Goal: Use online tool/utility: Utilize a website feature to perform a specific function

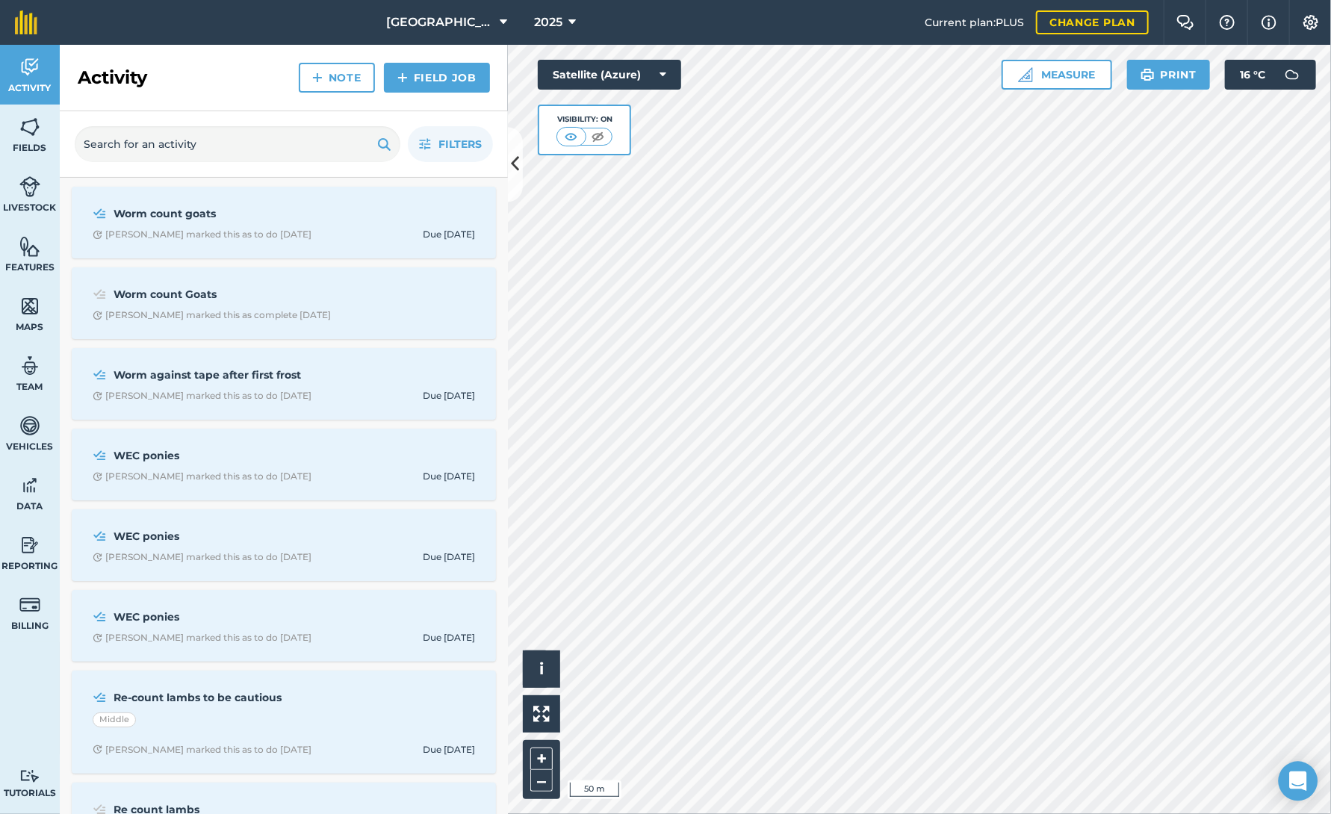
click at [1293, 775] on icon "Open Intercom Messenger" at bounding box center [1297, 780] width 17 height 19
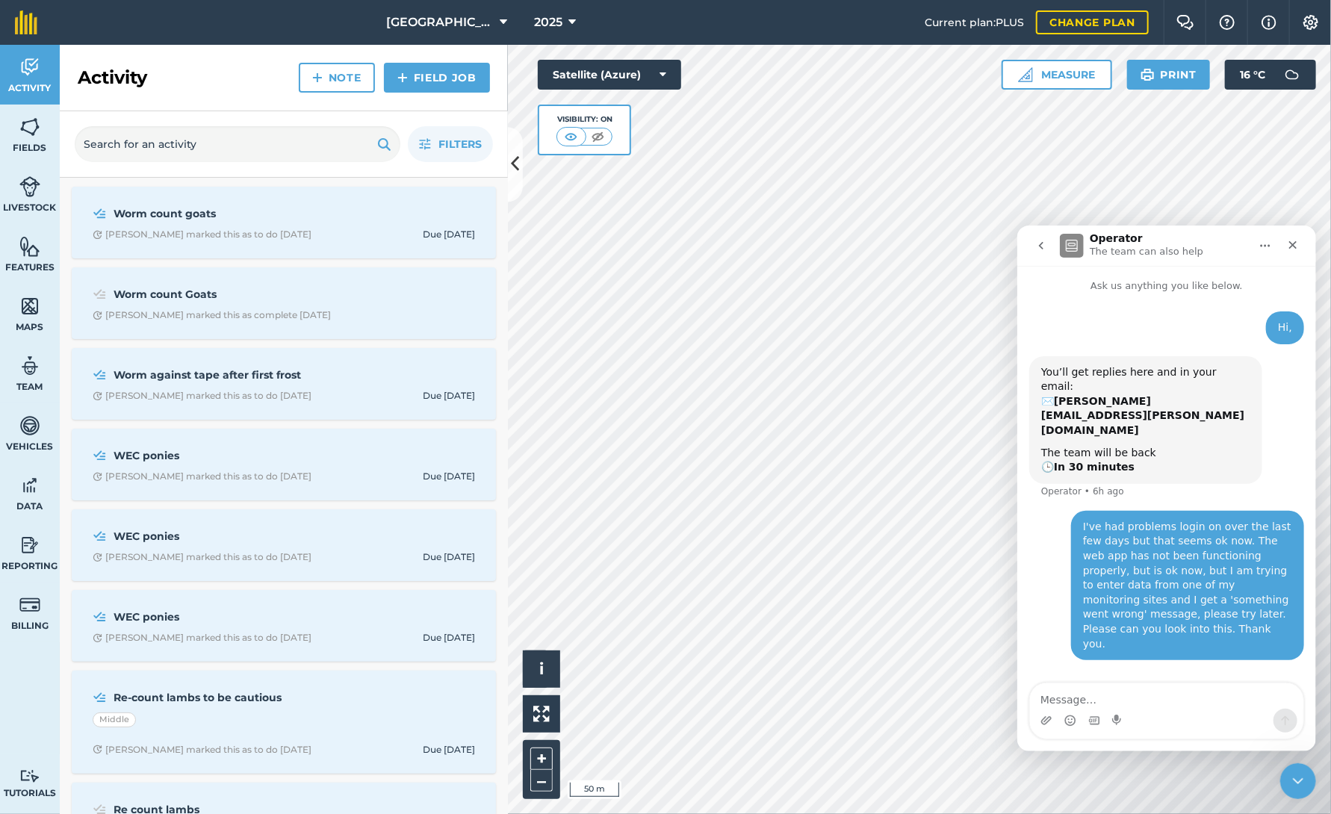
click at [1042, 243] on icon "go back" at bounding box center [1040, 245] width 12 height 12
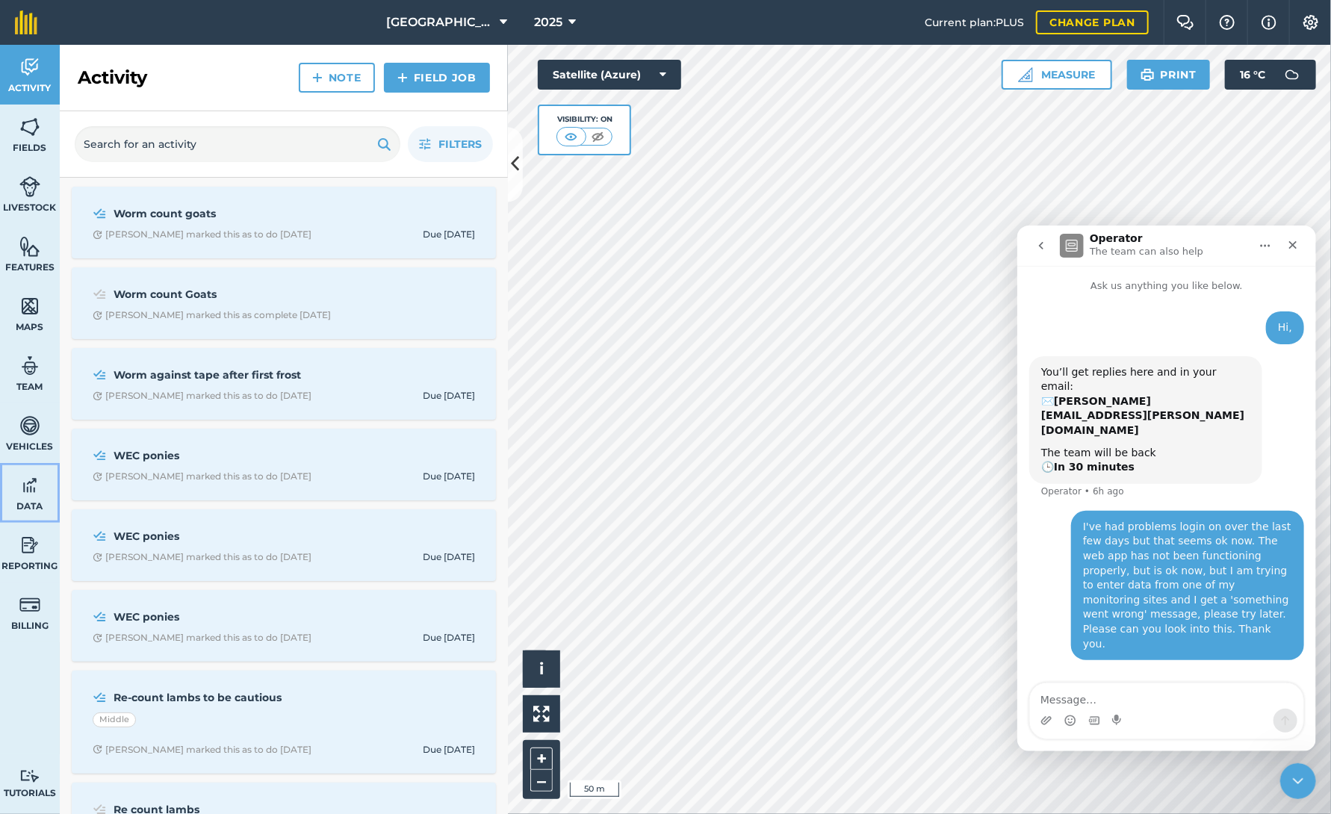
click at [34, 484] on img at bounding box center [29, 485] width 21 height 22
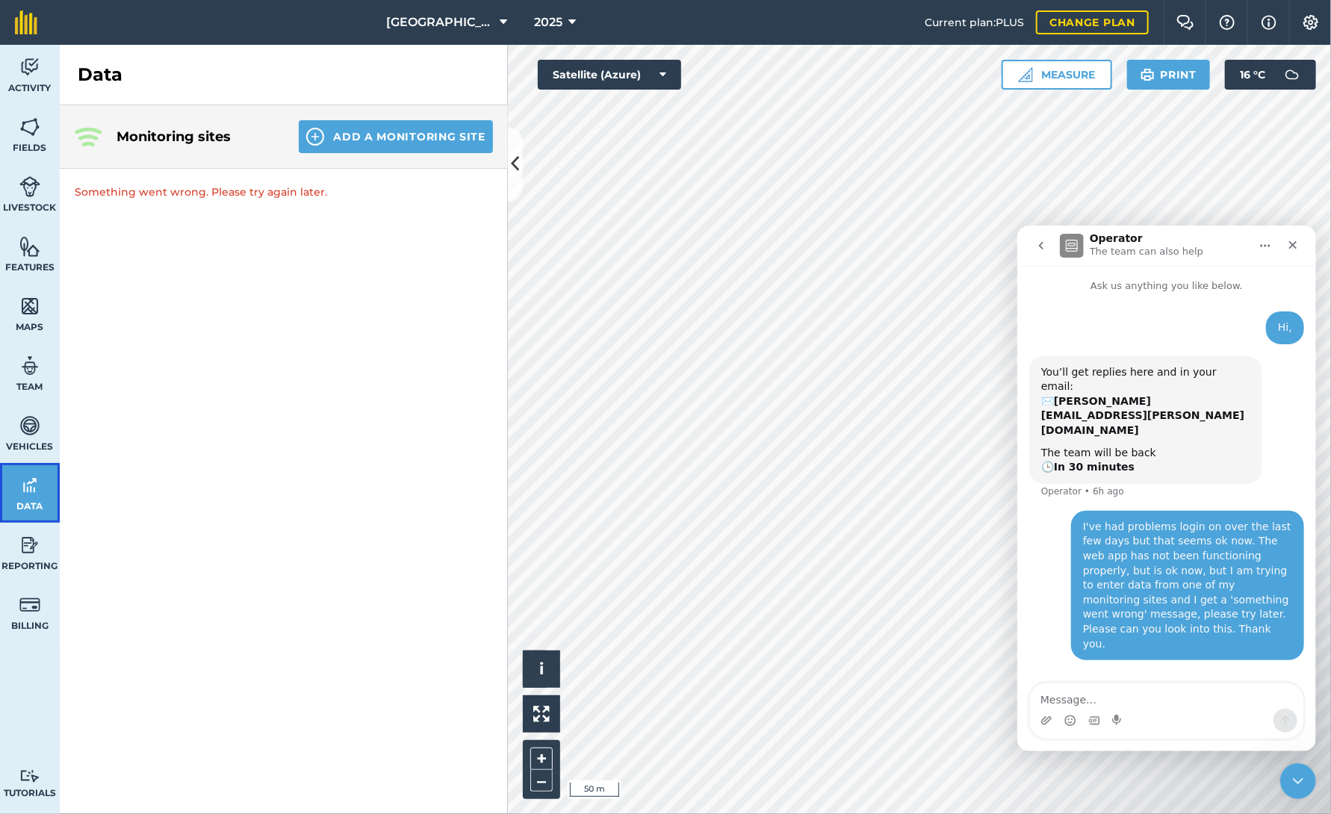
click at [21, 497] on link "Data" at bounding box center [30, 493] width 60 height 60
click at [1075, 697] on textarea "Message…" at bounding box center [1165, 694] width 273 height 25
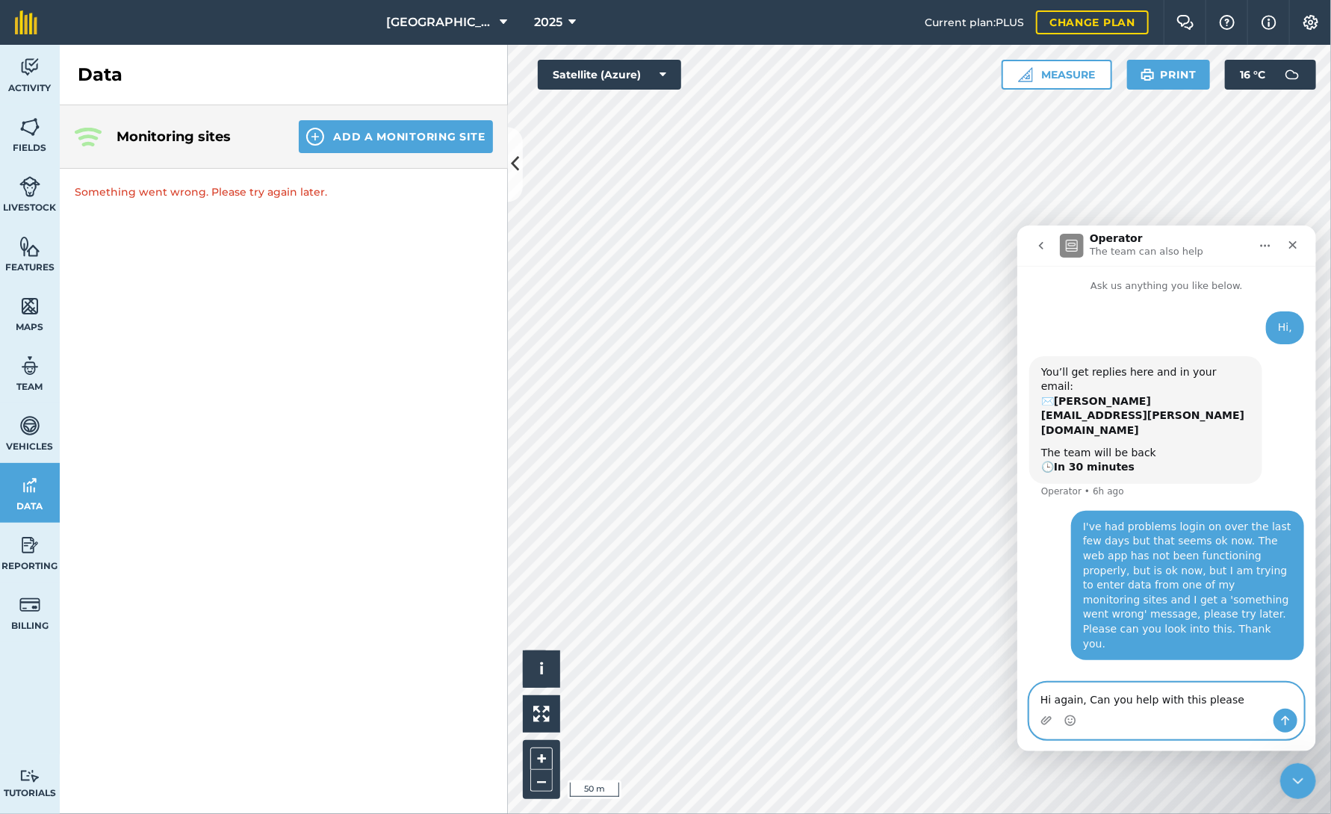
type textarea "Hi again, Can you help with this please ?"
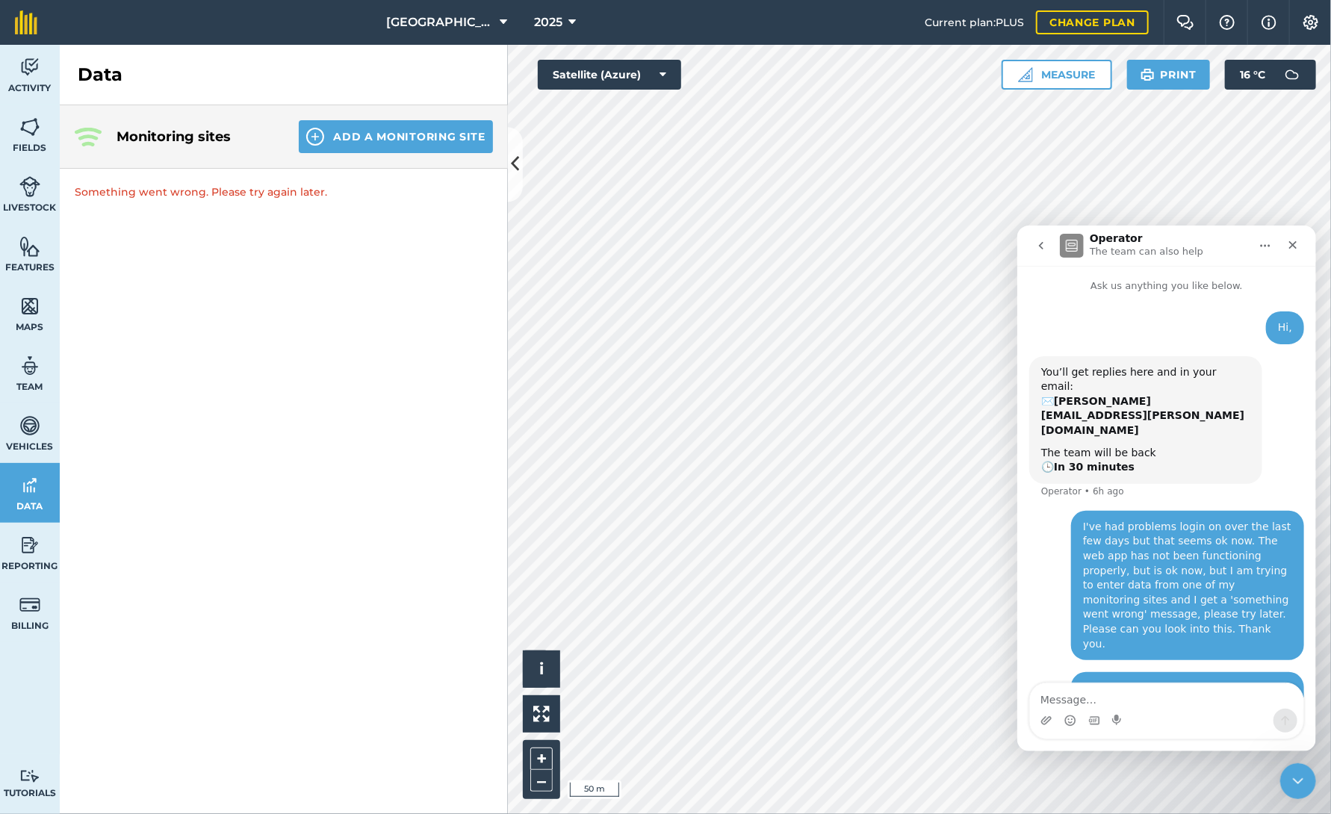
click at [1033, 242] on button "go back" at bounding box center [1040, 245] width 28 height 28
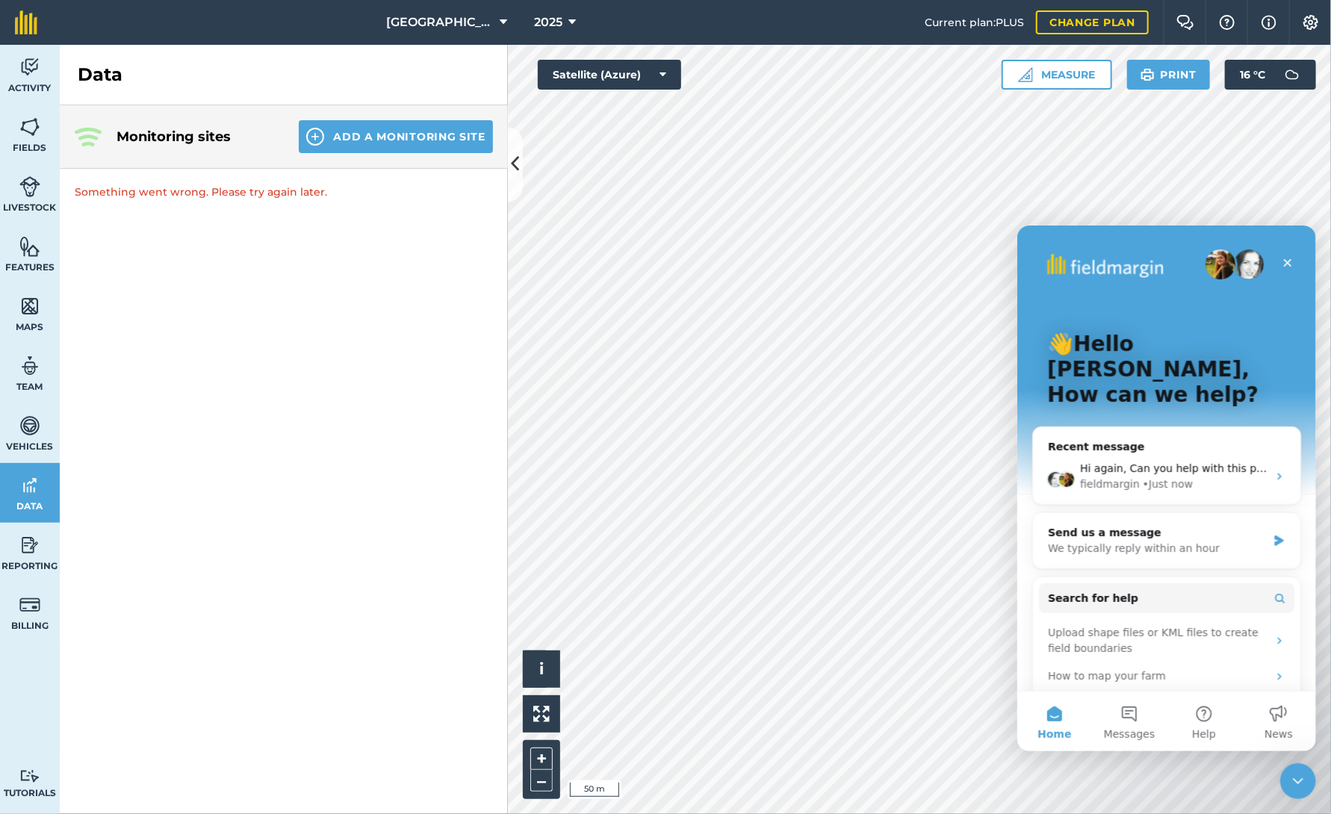
click at [1216, 264] on img "Intercom messenger" at bounding box center [1219, 264] width 30 height 30
click at [1249, 267] on img "Intercom messenger" at bounding box center [1248, 264] width 30 height 30
click at [1282, 258] on icon "Close" at bounding box center [1287, 262] width 12 height 12
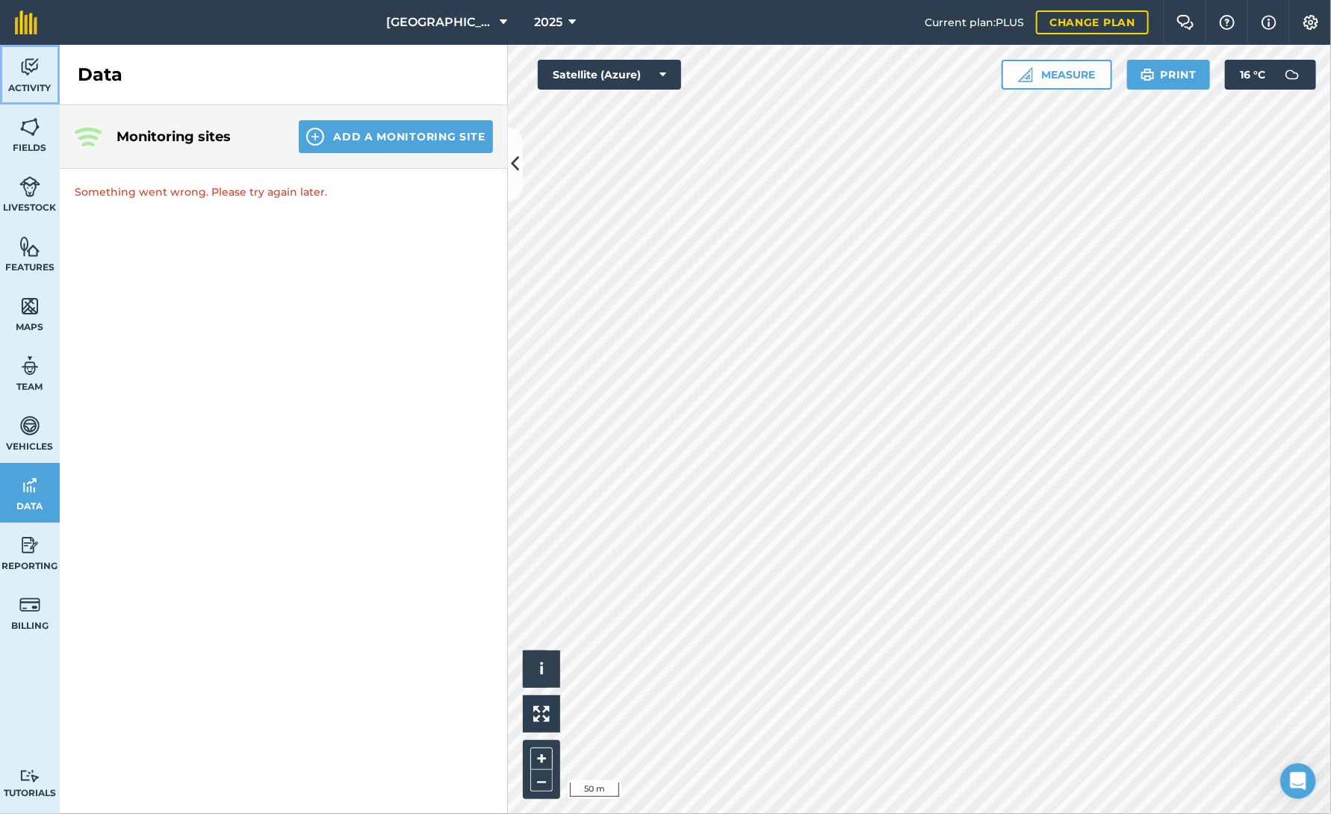
click at [21, 82] on span "Activity" at bounding box center [30, 88] width 60 height 12
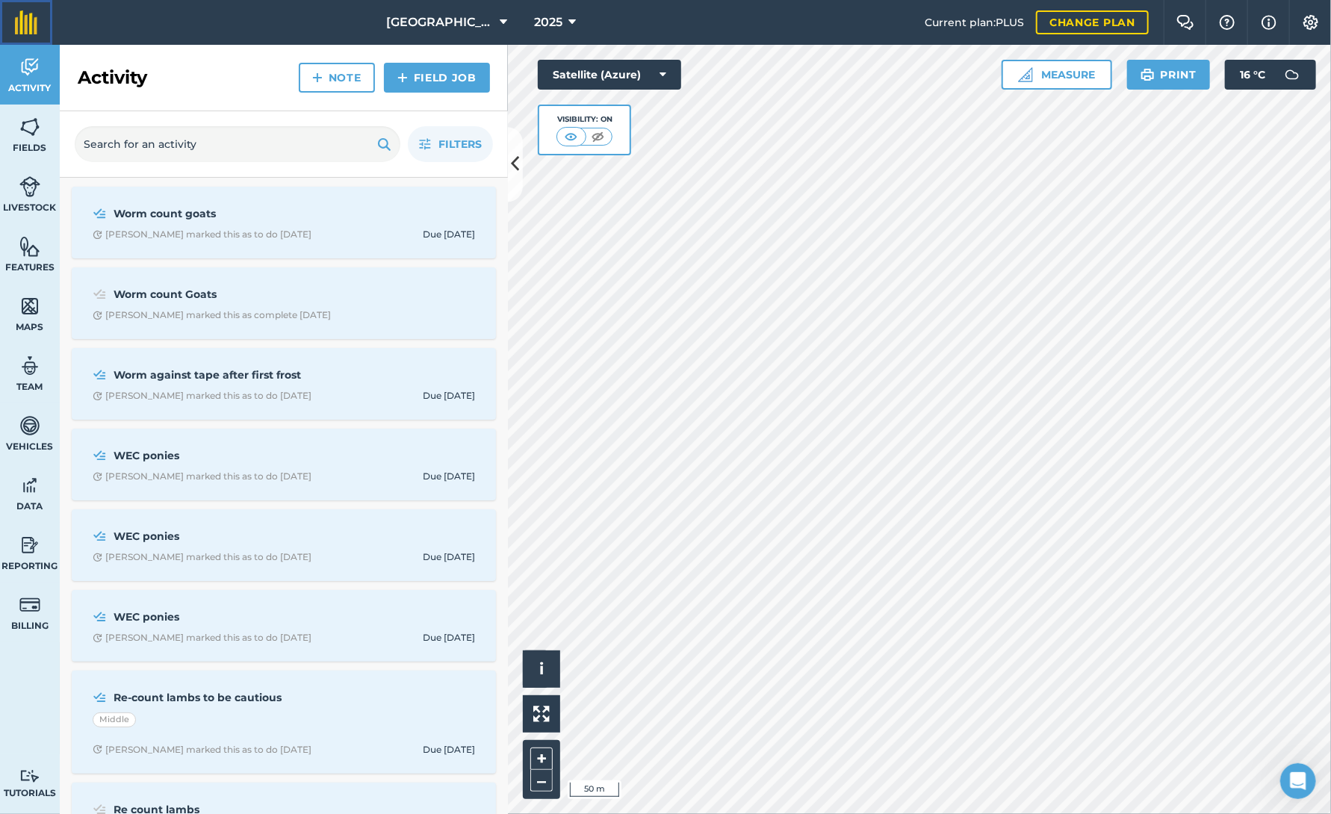
click at [22, 31] on img at bounding box center [26, 22] width 22 height 24
click at [517, 177] on icon at bounding box center [516, 165] width 8 height 26
click at [514, 158] on icon at bounding box center [516, 165] width 8 height 26
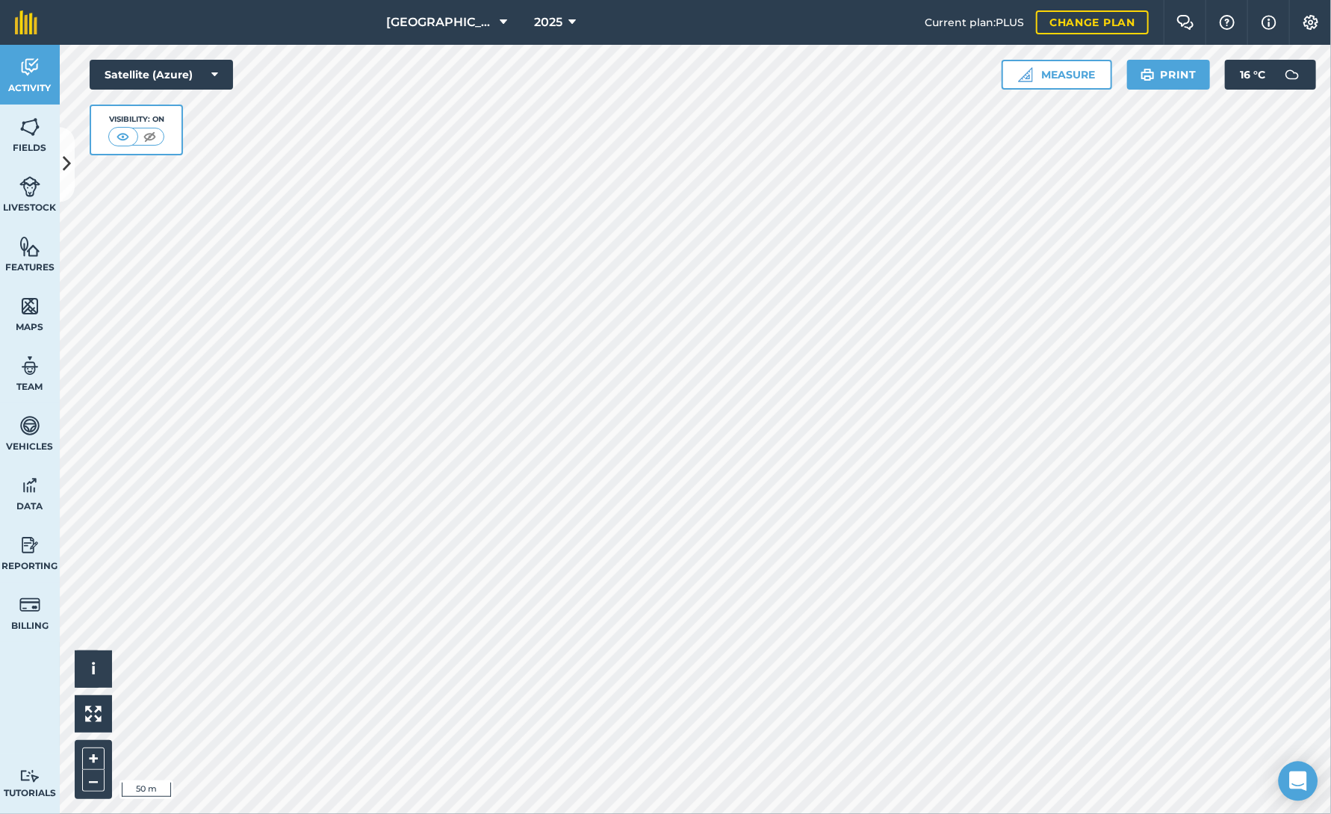
click at [1295, 780] on icon "Open Intercom Messenger" at bounding box center [1297, 780] width 17 height 19
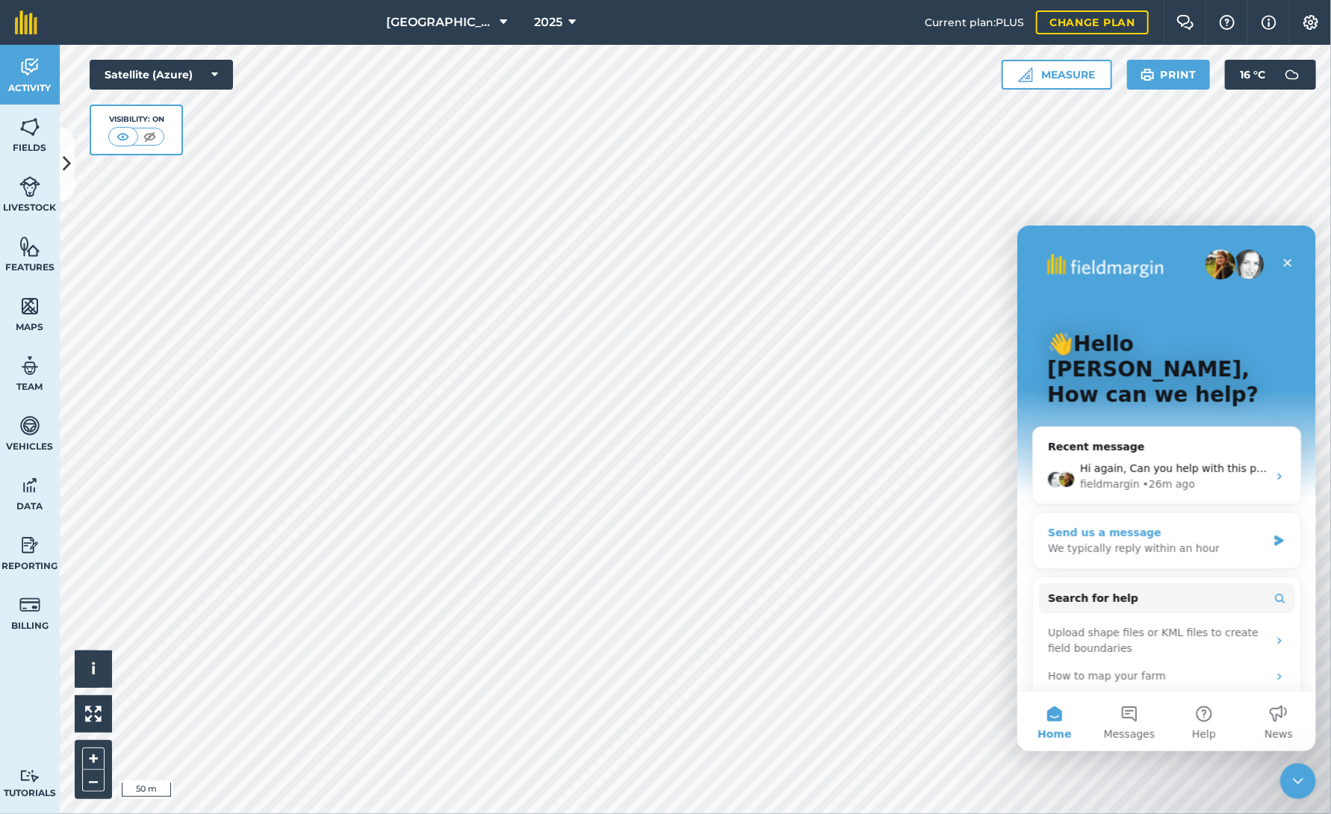
click at [1230, 540] on div "We typically reply within an hour" at bounding box center [1156, 548] width 219 height 16
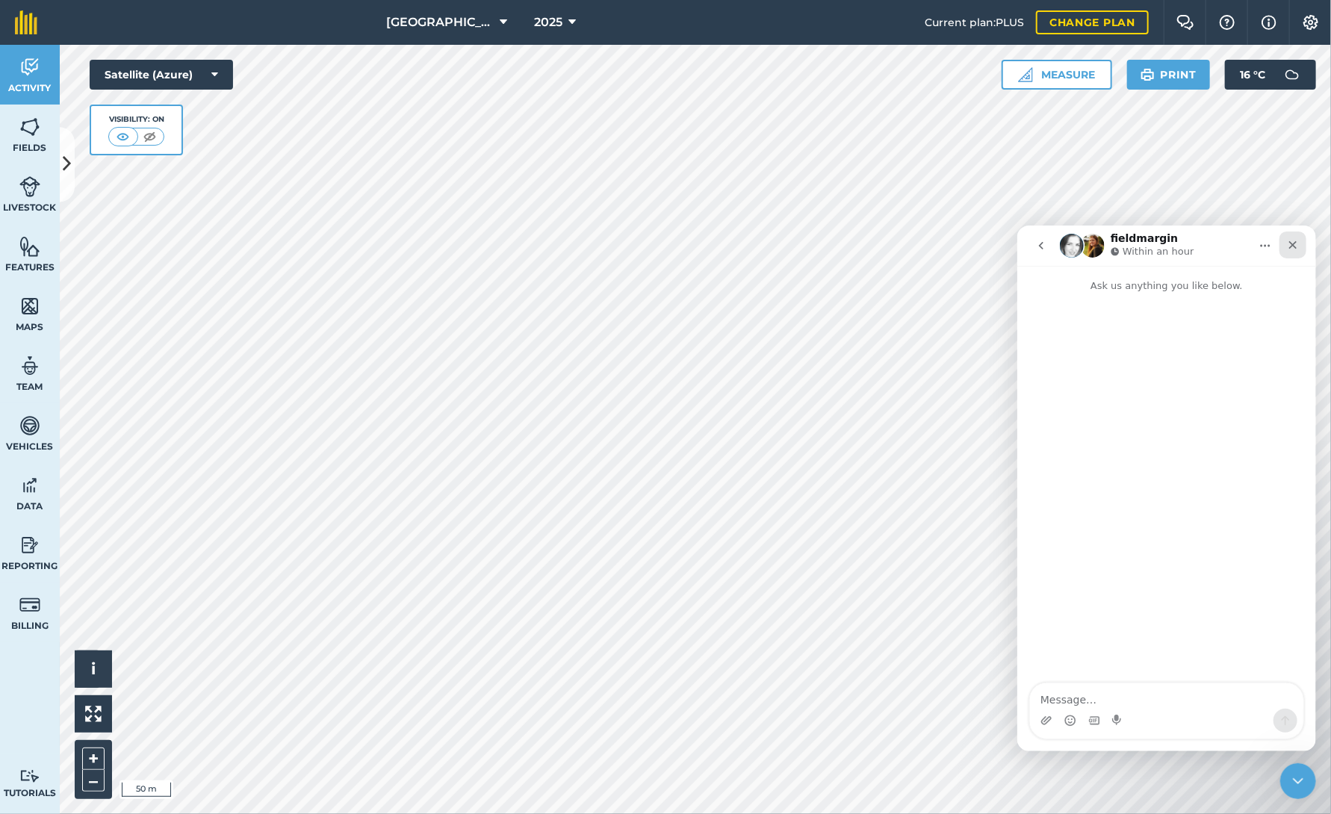
click at [1295, 249] on icon "Close" at bounding box center [1292, 244] width 12 height 12
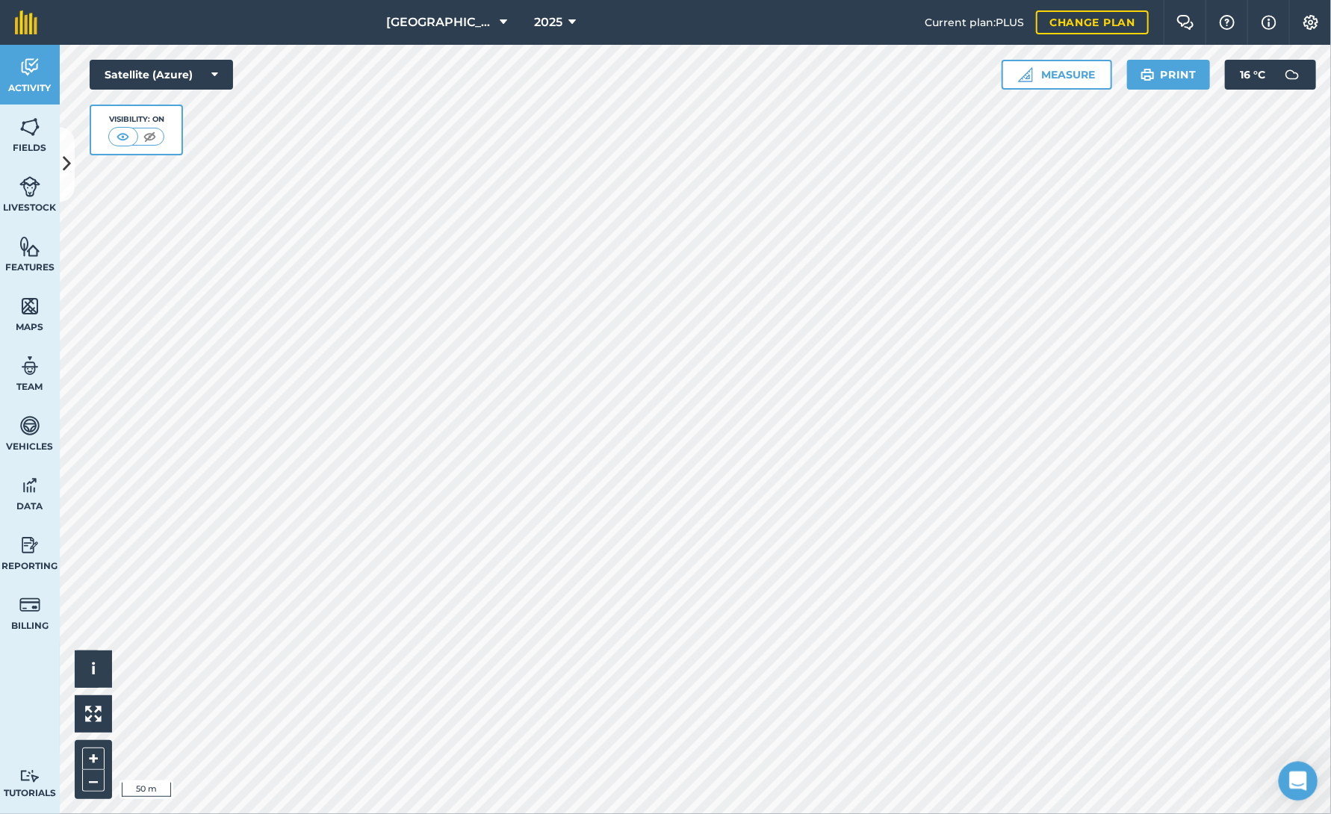
click at [1295, 774] on icon "Open Intercom Messenger" at bounding box center [1296, 779] width 25 height 25
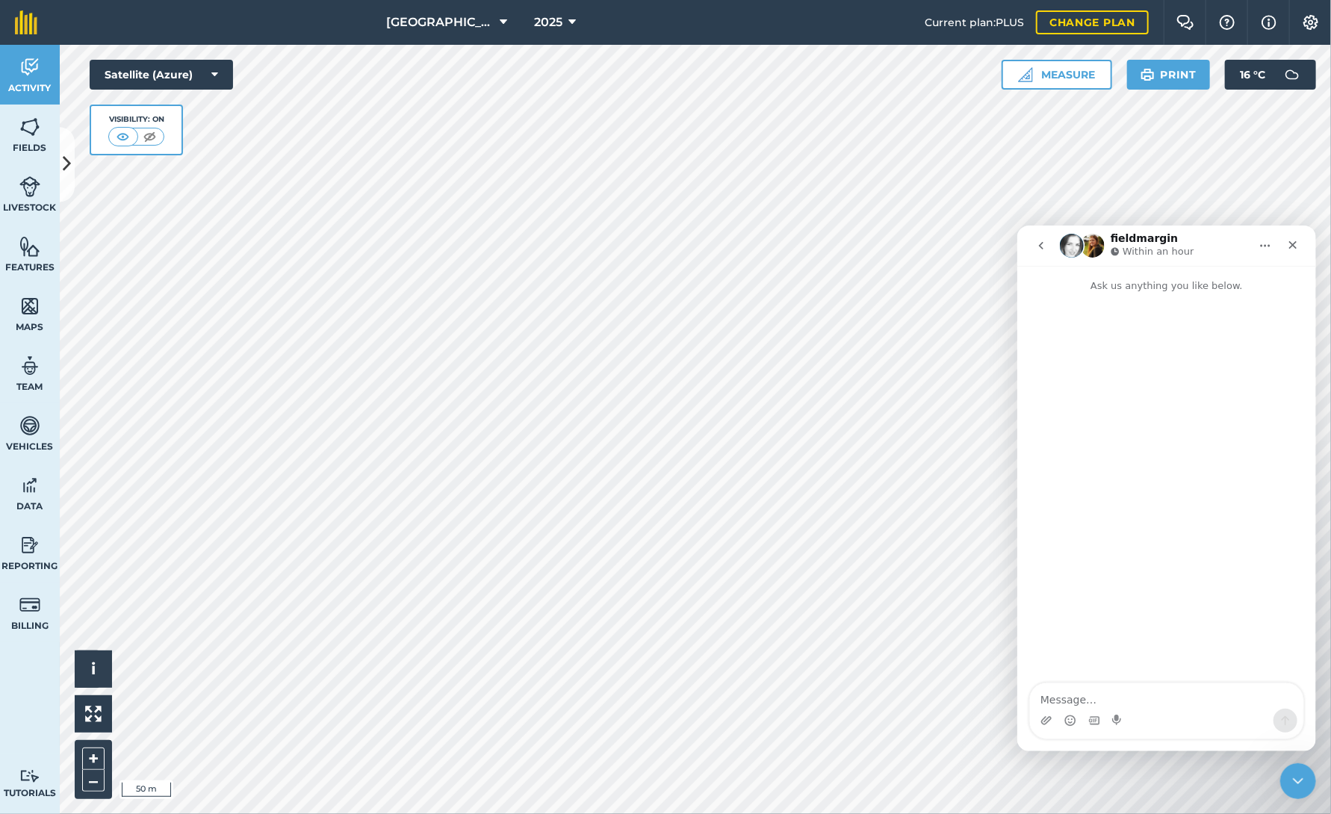
click at [1045, 252] on button "go back" at bounding box center [1040, 245] width 28 height 28
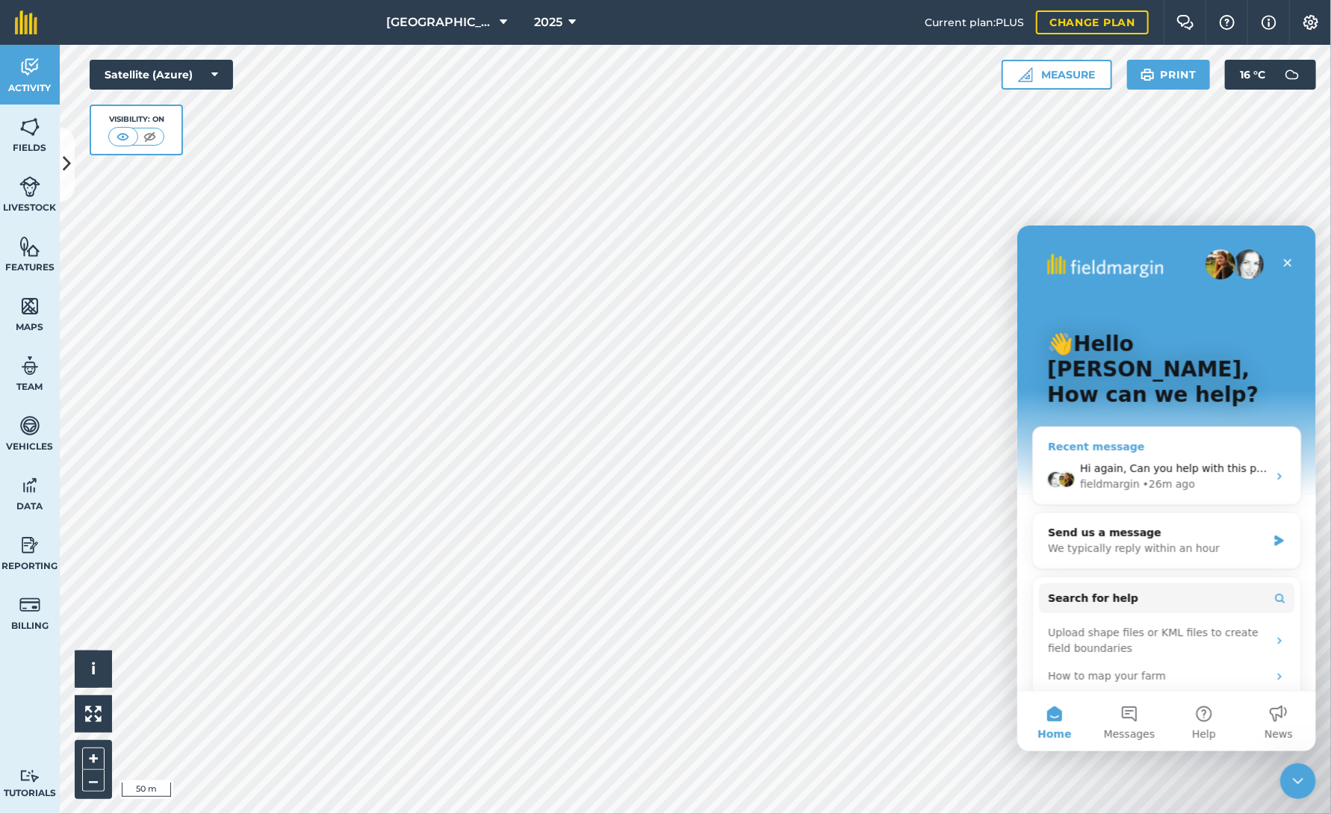
click at [1110, 476] on div "fieldmargin" at bounding box center [1109, 484] width 60 height 16
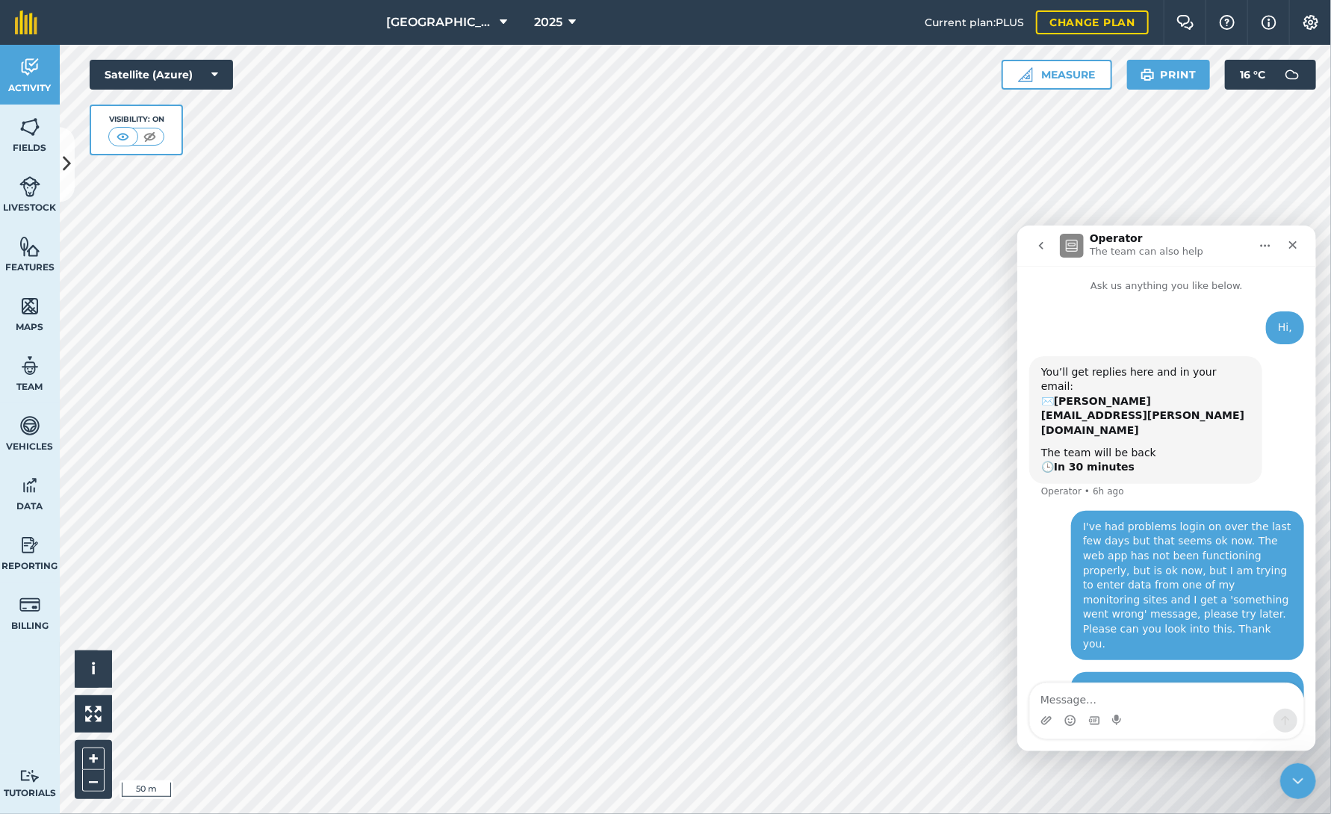
click at [1104, 246] on p "The team can also help" at bounding box center [1146, 250] width 114 height 15
click at [1263, 243] on icon "Home" at bounding box center [1264, 245] width 12 height 12
click at [1038, 249] on icon "go back" at bounding box center [1040, 245] width 12 height 12
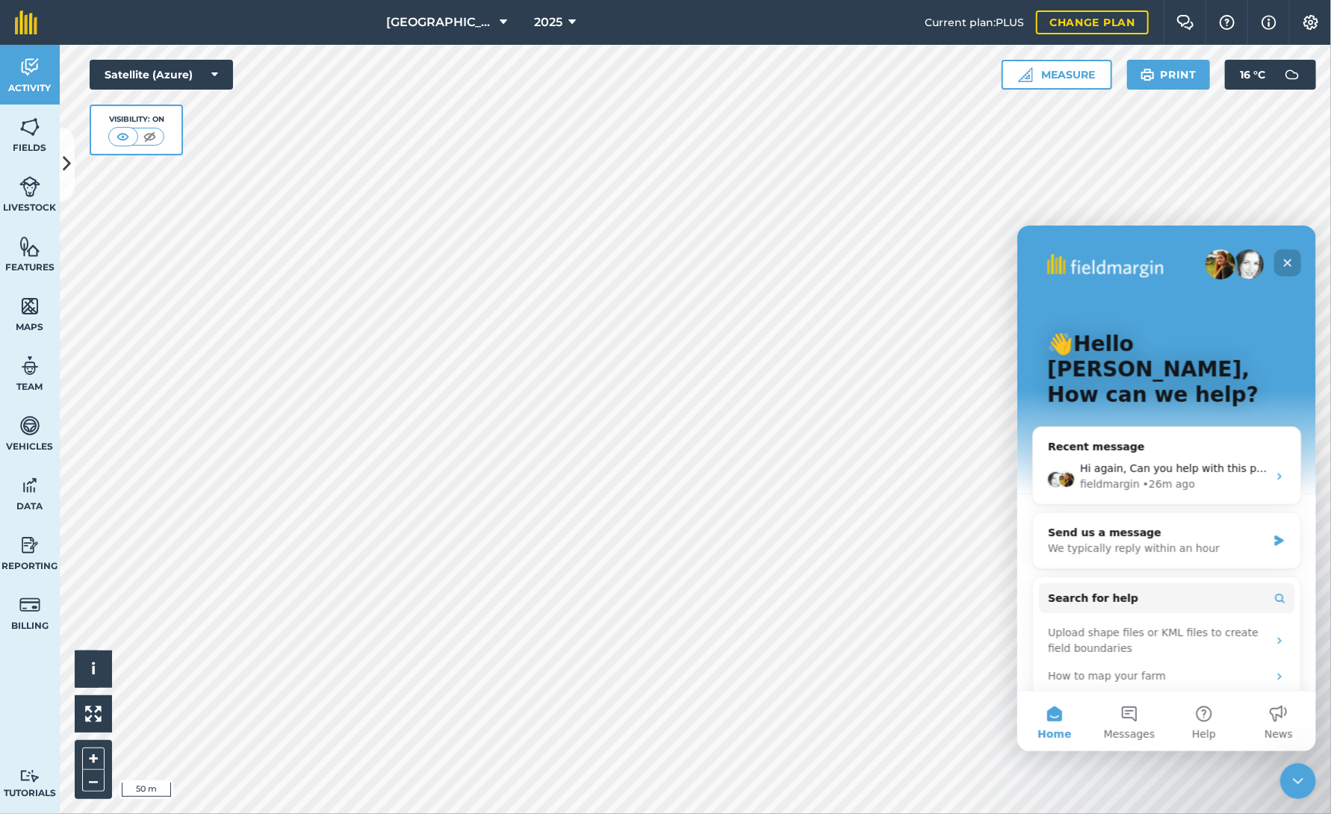
click at [1282, 261] on icon "Close" at bounding box center [1287, 262] width 12 height 12
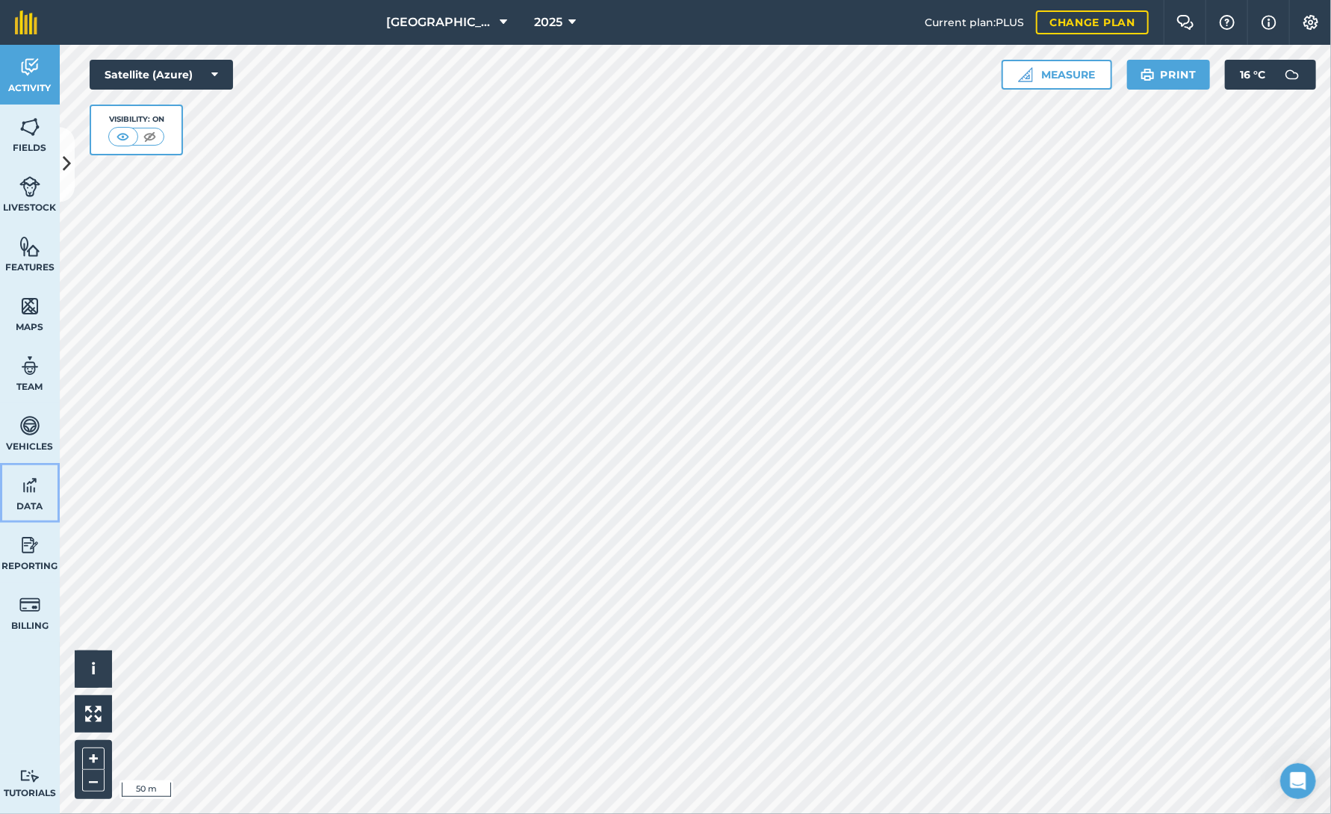
click at [10, 489] on link "Data" at bounding box center [30, 493] width 60 height 60
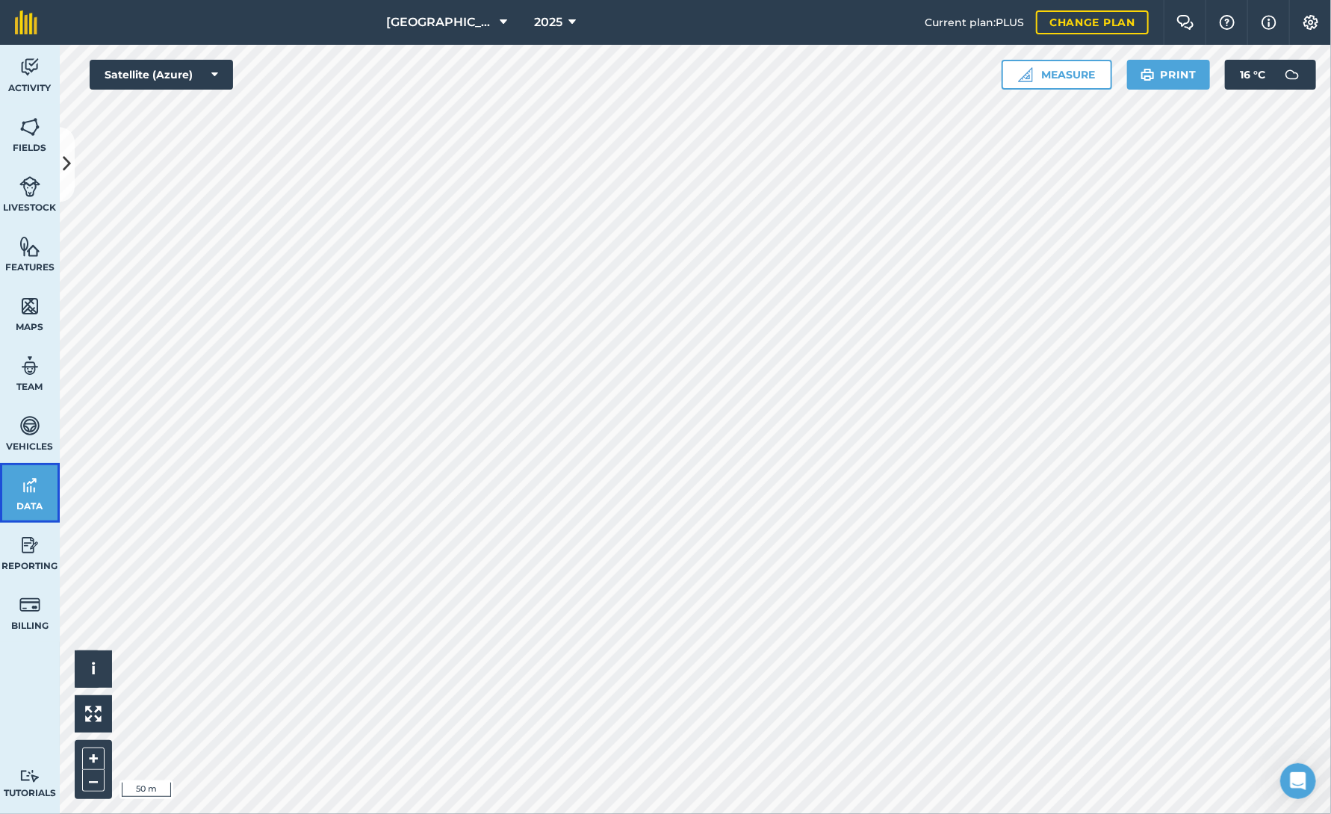
click at [31, 497] on link "Data" at bounding box center [30, 493] width 60 height 60
click at [29, 435] on img at bounding box center [29, 425] width 21 height 22
click at [44, 504] on span "Data" at bounding box center [30, 506] width 60 height 12
click at [43, 500] on span "Data" at bounding box center [30, 506] width 60 height 12
click at [35, 134] on img at bounding box center [29, 127] width 21 height 22
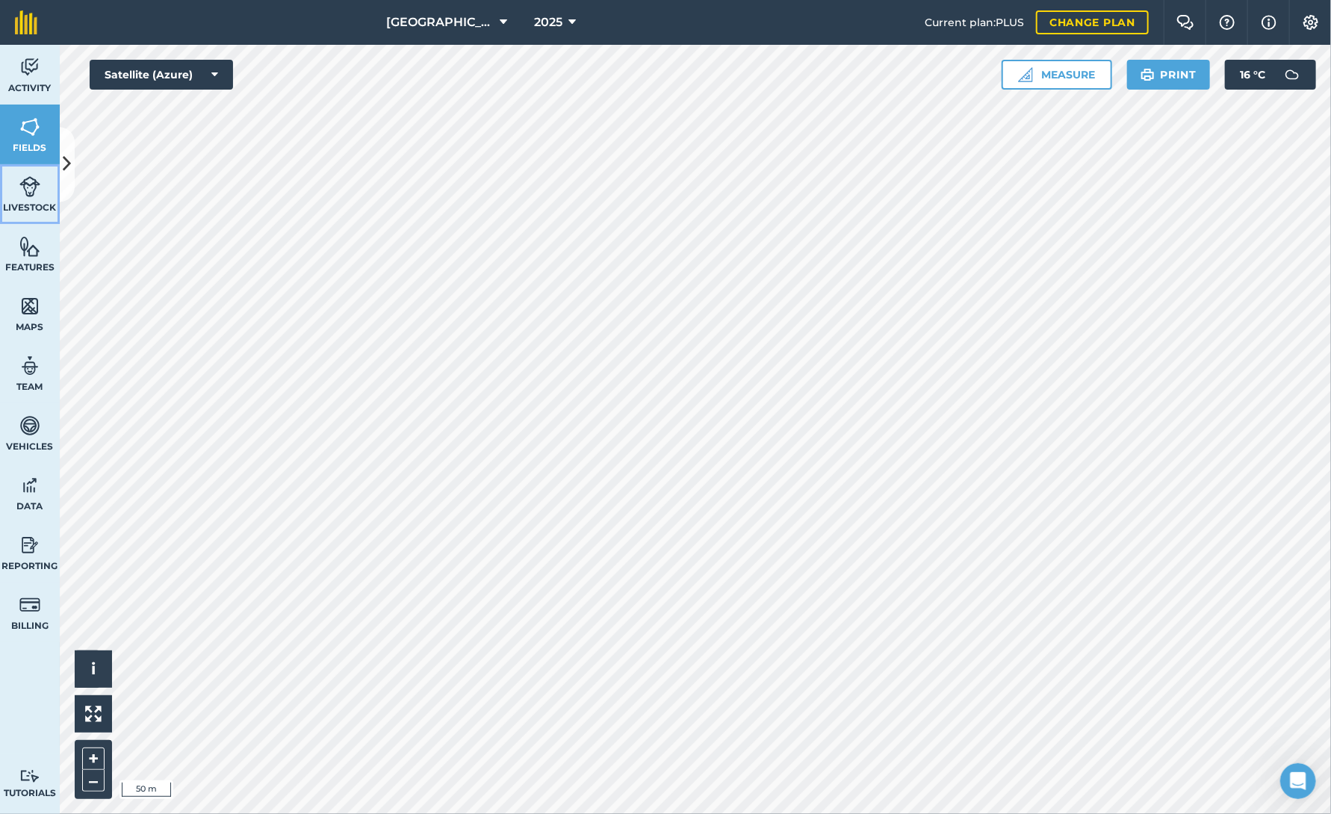
click at [31, 214] on link "Livestock" at bounding box center [30, 194] width 60 height 60
click at [27, 202] on span "Livestock" at bounding box center [30, 208] width 60 height 12
click at [64, 157] on icon at bounding box center [67, 165] width 8 height 26
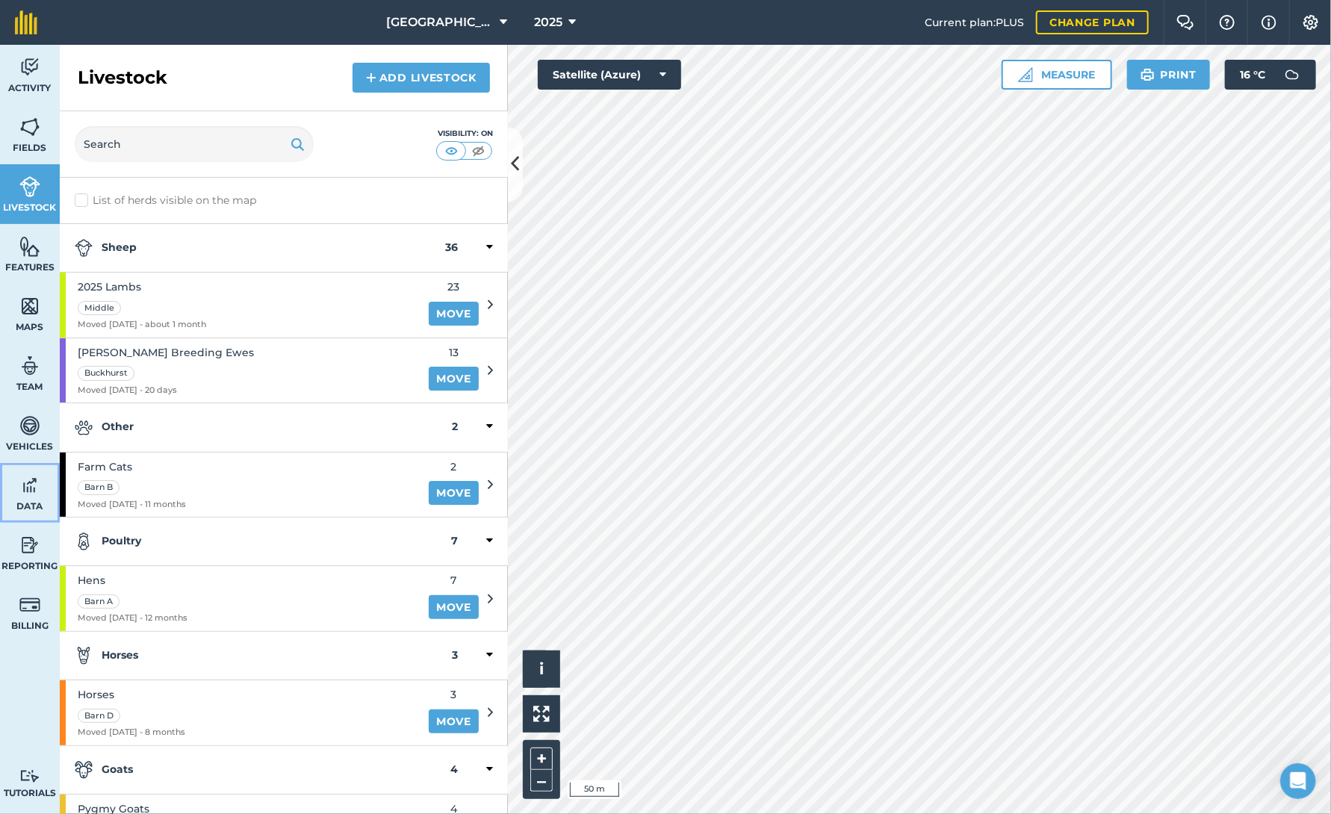
click at [28, 495] on img at bounding box center [29, 485] width 21 height 22
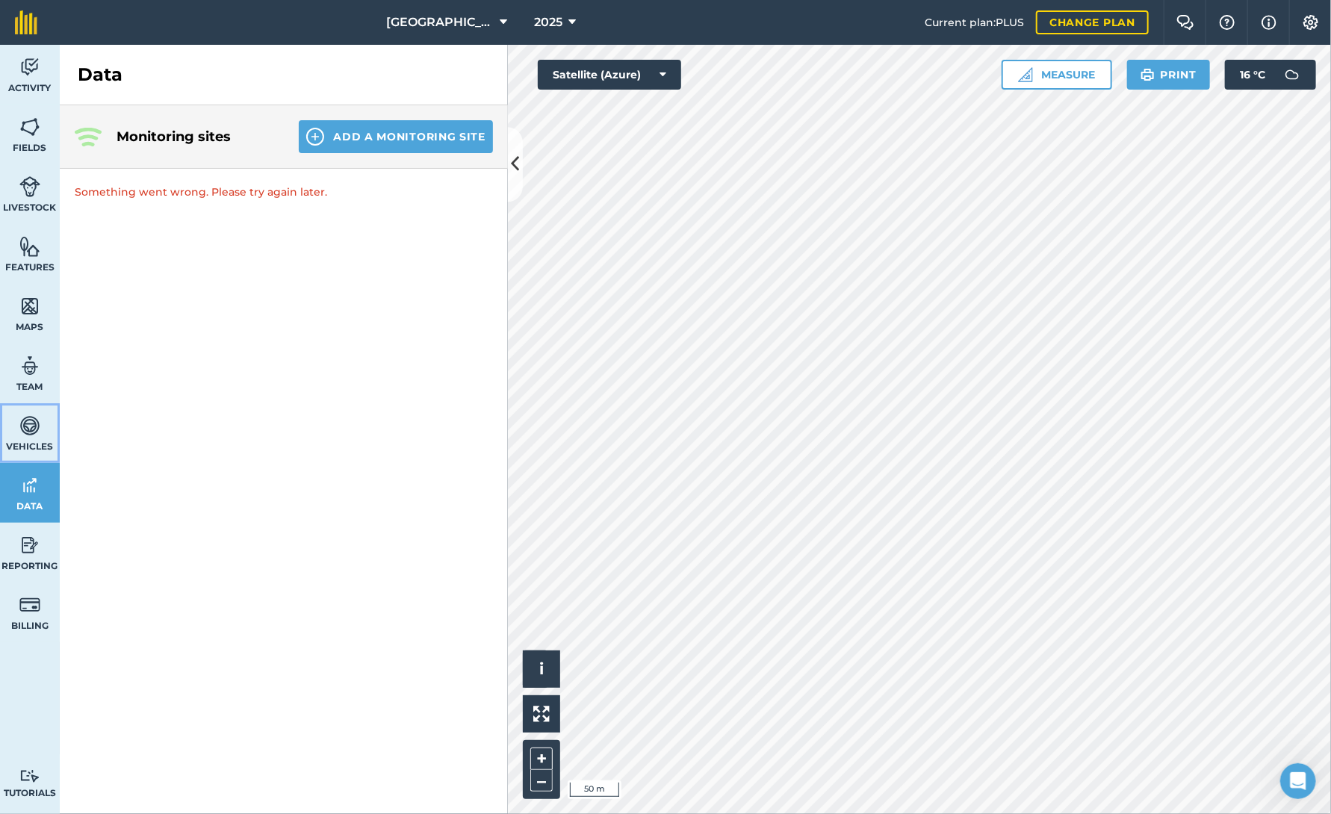
click at [25, 437] on link "Vehicles" at bounding box center [30, 433] width 60 height 60
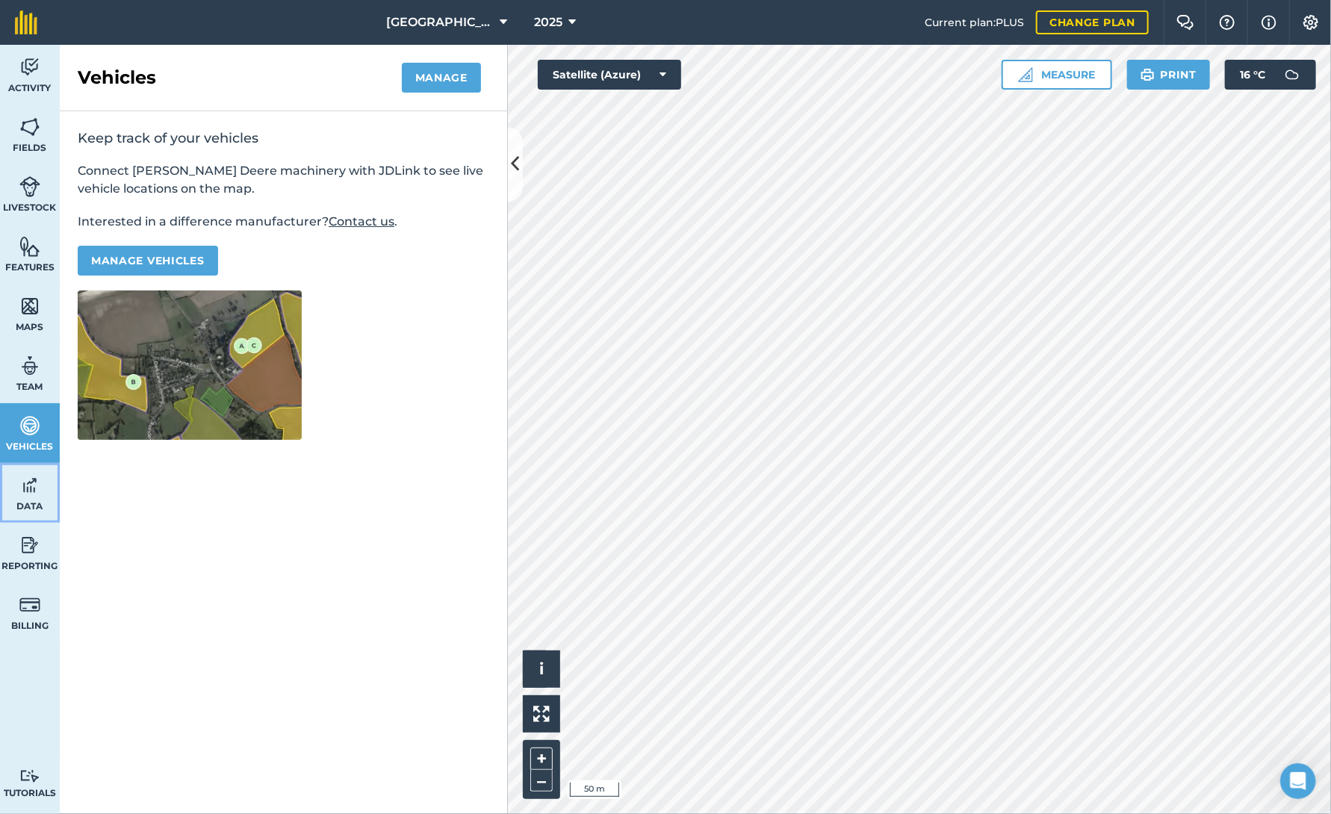
click at [21, 486] on img at bounding box center [29, 485] width 21 height 22
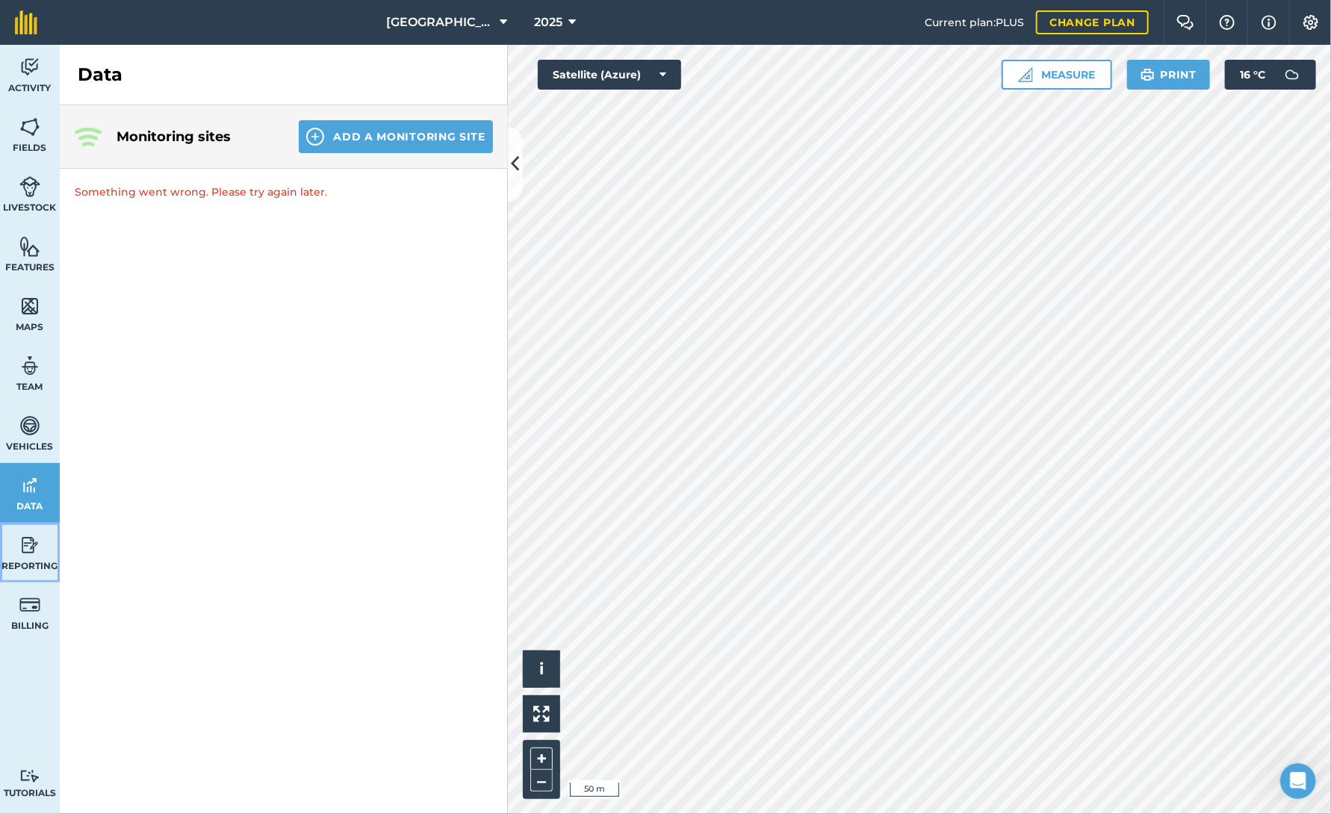
click at [30, 538] on img at bounding box center [29, 545] width 21 height 22
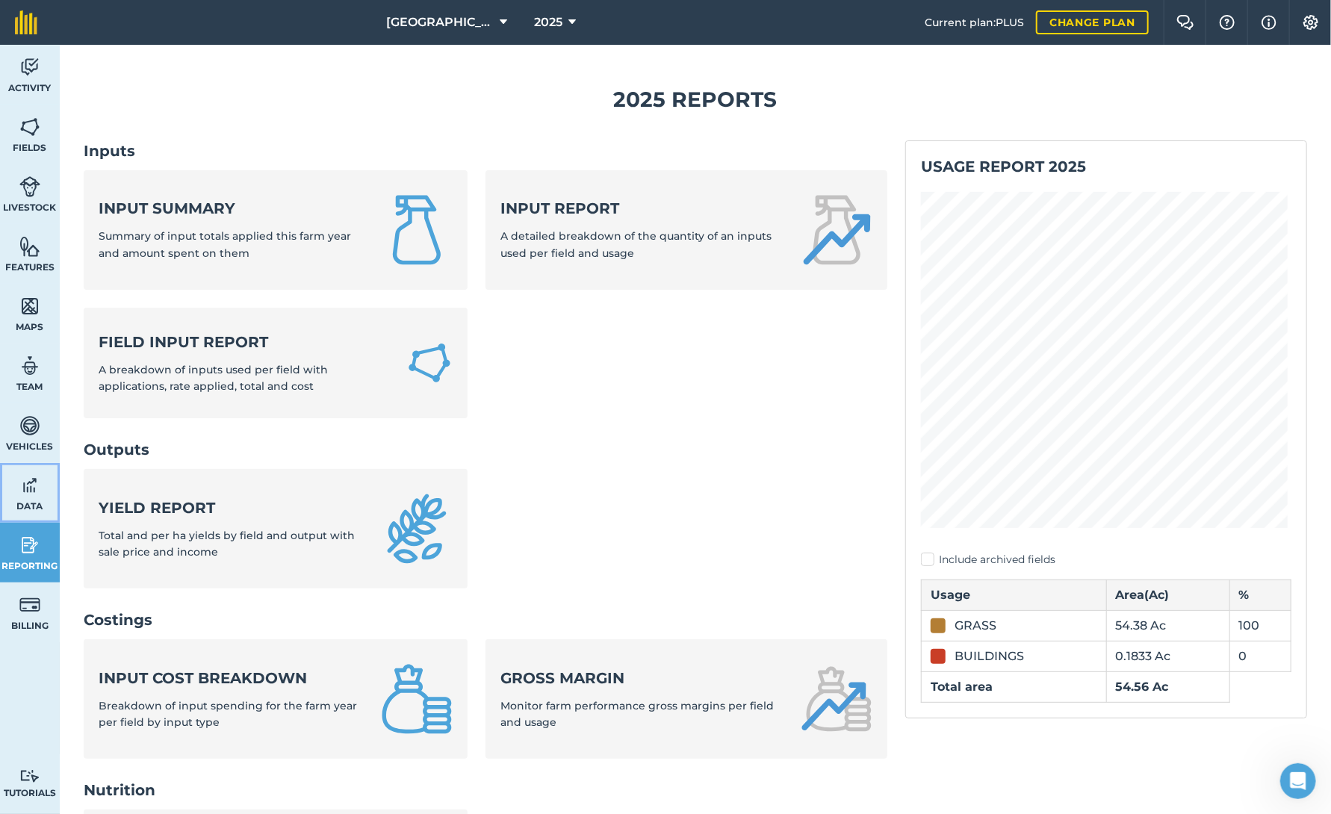
click at [31, 494] on img at bounding box center [29, 485] width 21 height 22
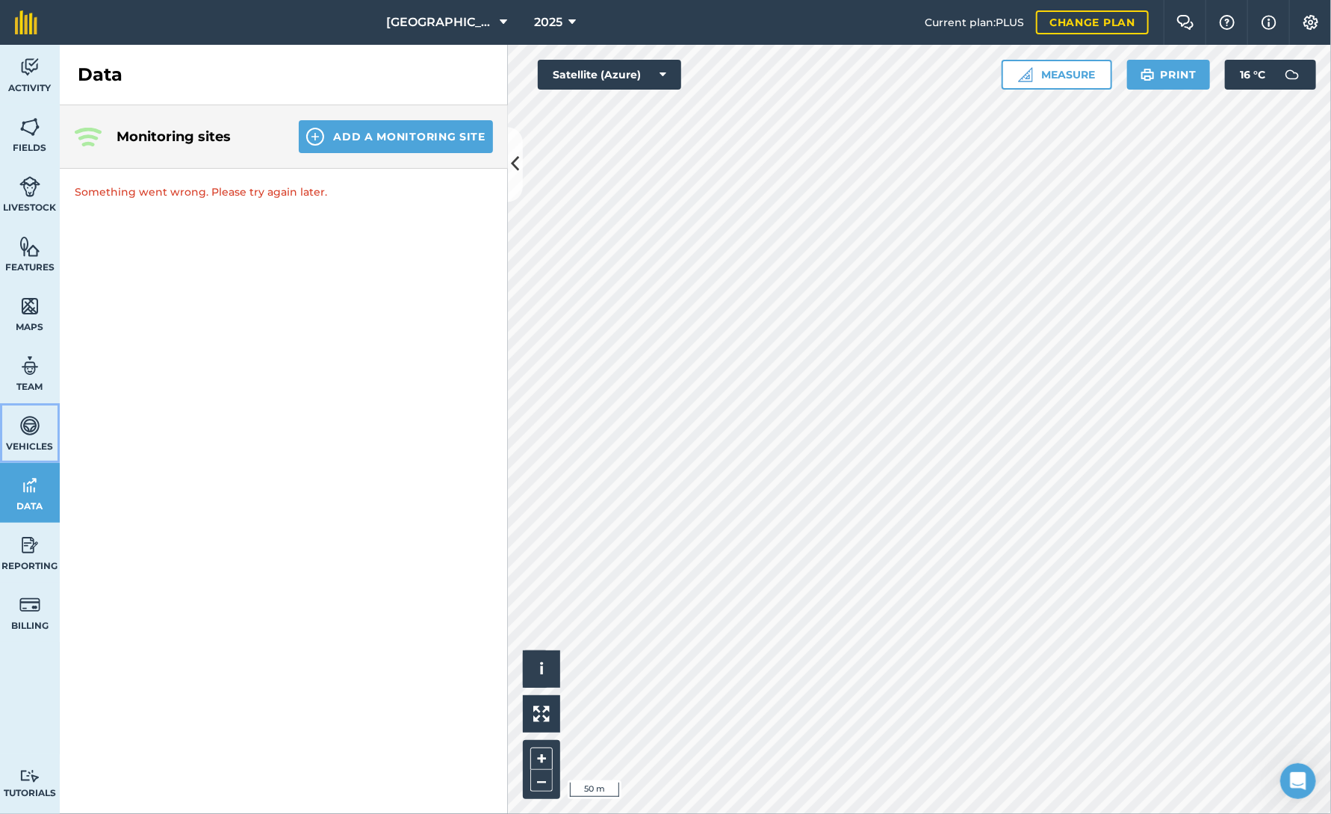
click at [39, 408] on link "Vehicles" at bounding box center [30, 433] width 60 height 60
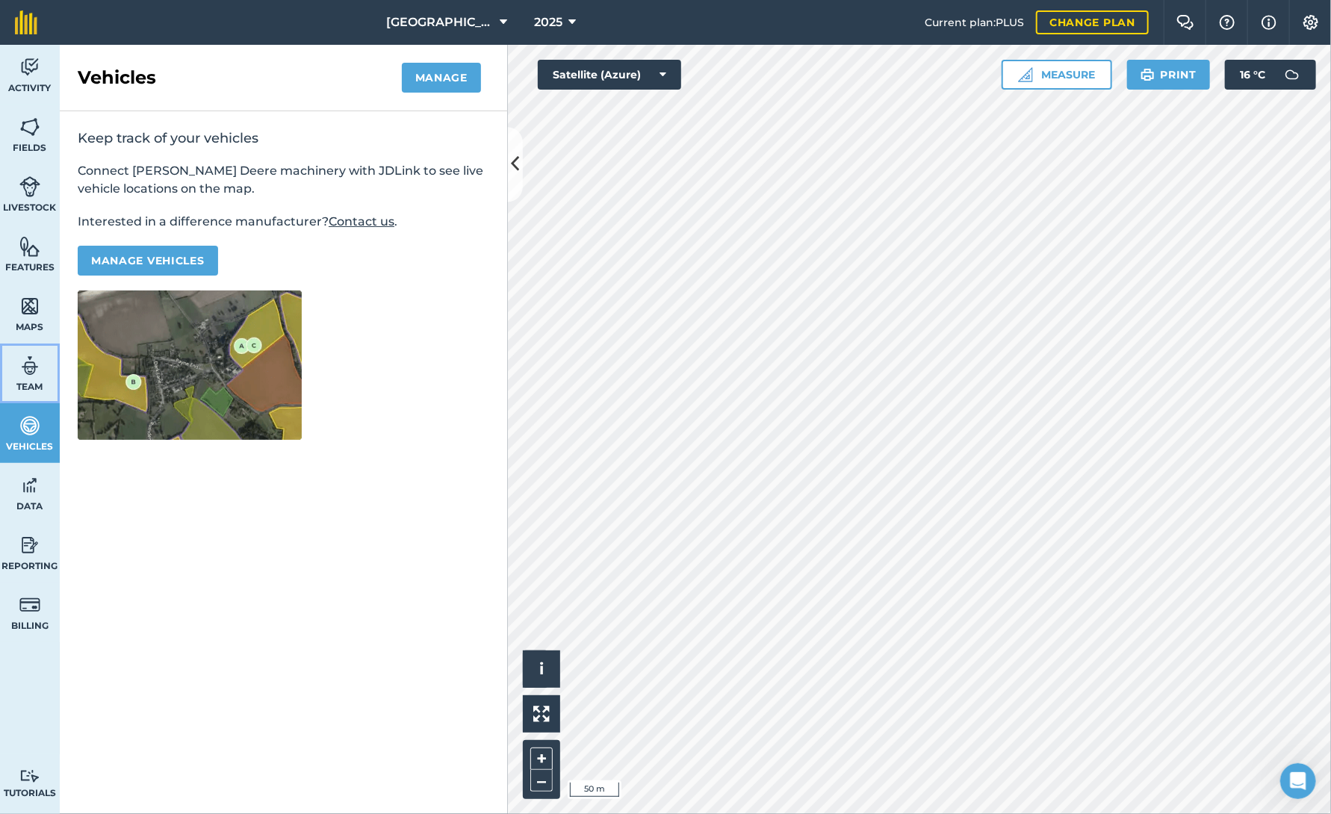
click at [40, 356] on link "Team" at bounding box center [30, 373] width 60 height 60
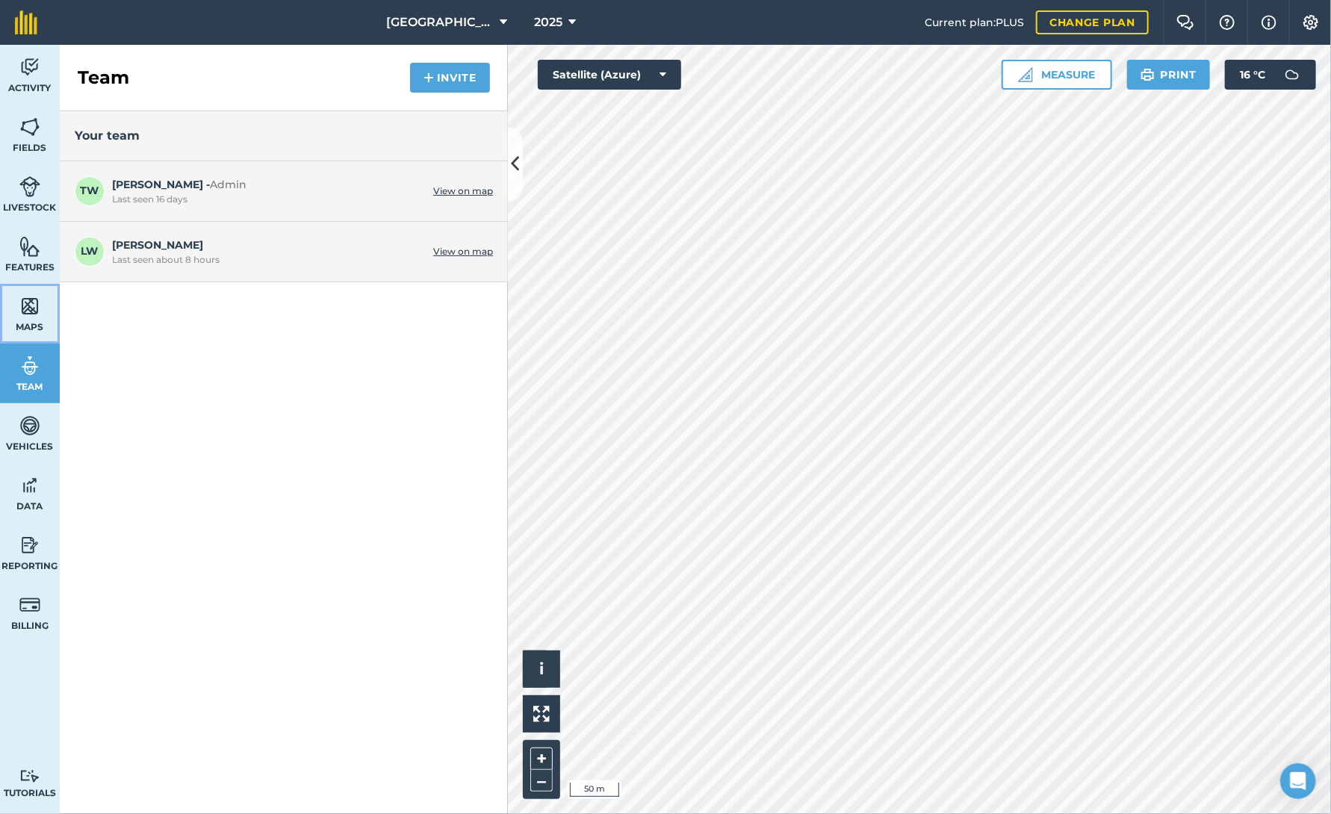
click at [38, 308] on img at bounding box center [29, 306] width 21 height 22
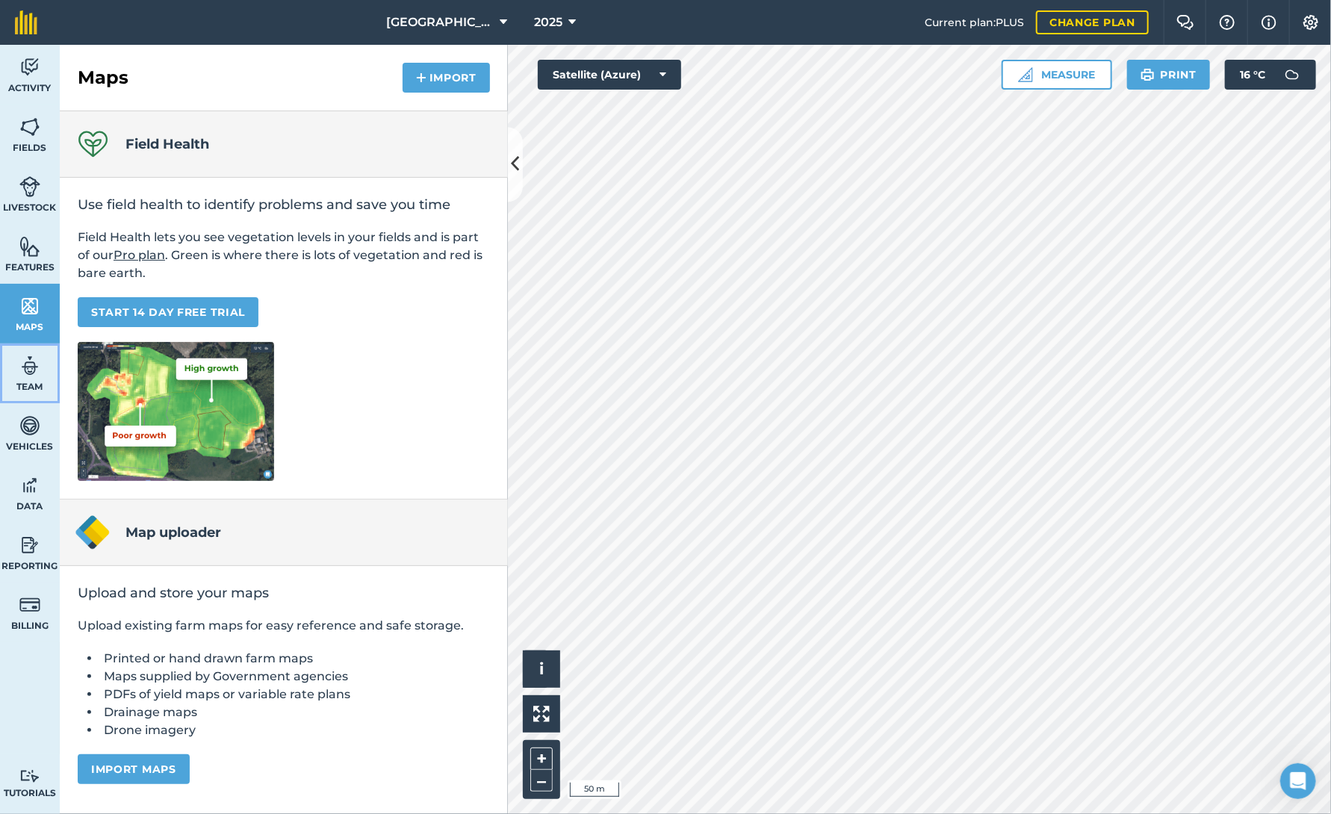
click at [42, 368] on link "Team" at bounding box center [30, 373] width 60 height 60
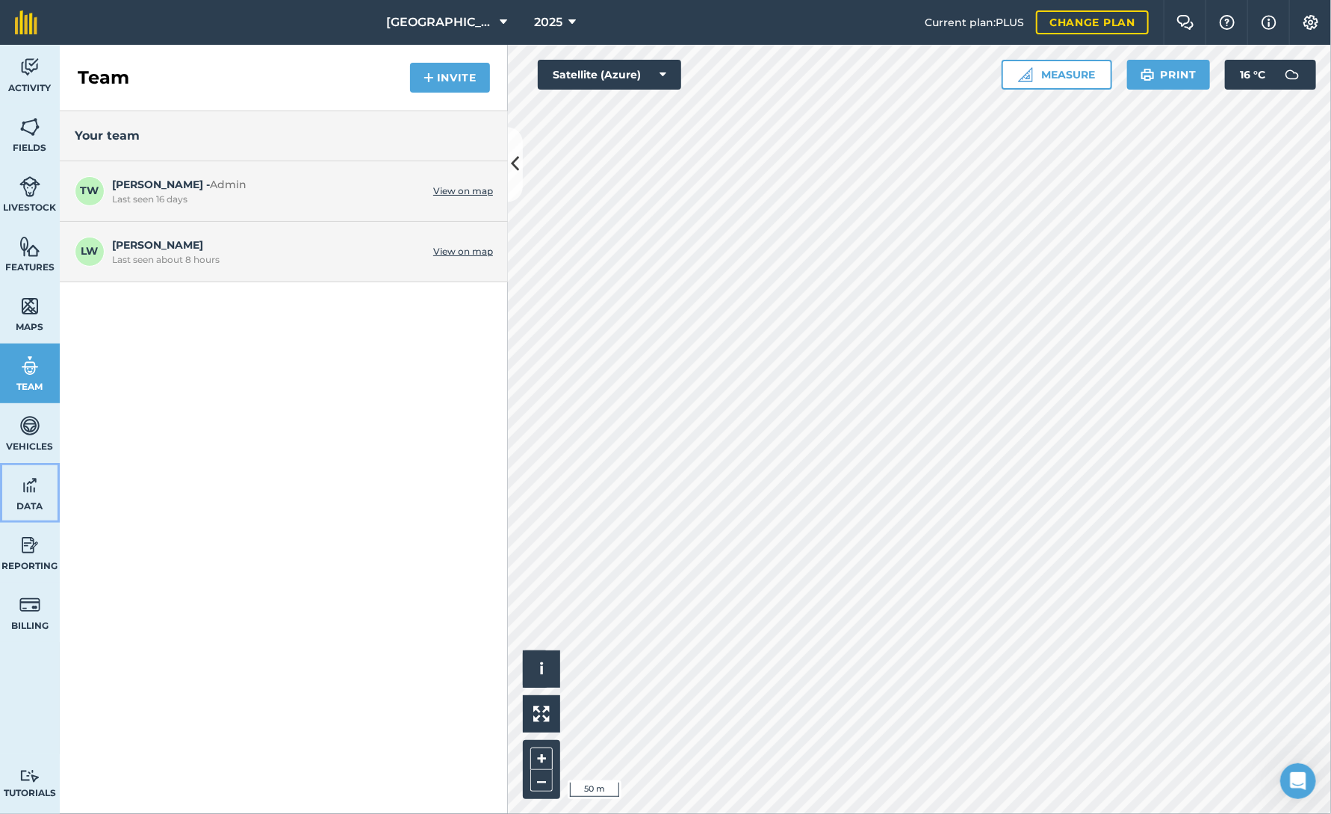
click at [21, 493] on img at bounding box center [29, 485] width 21 height 22
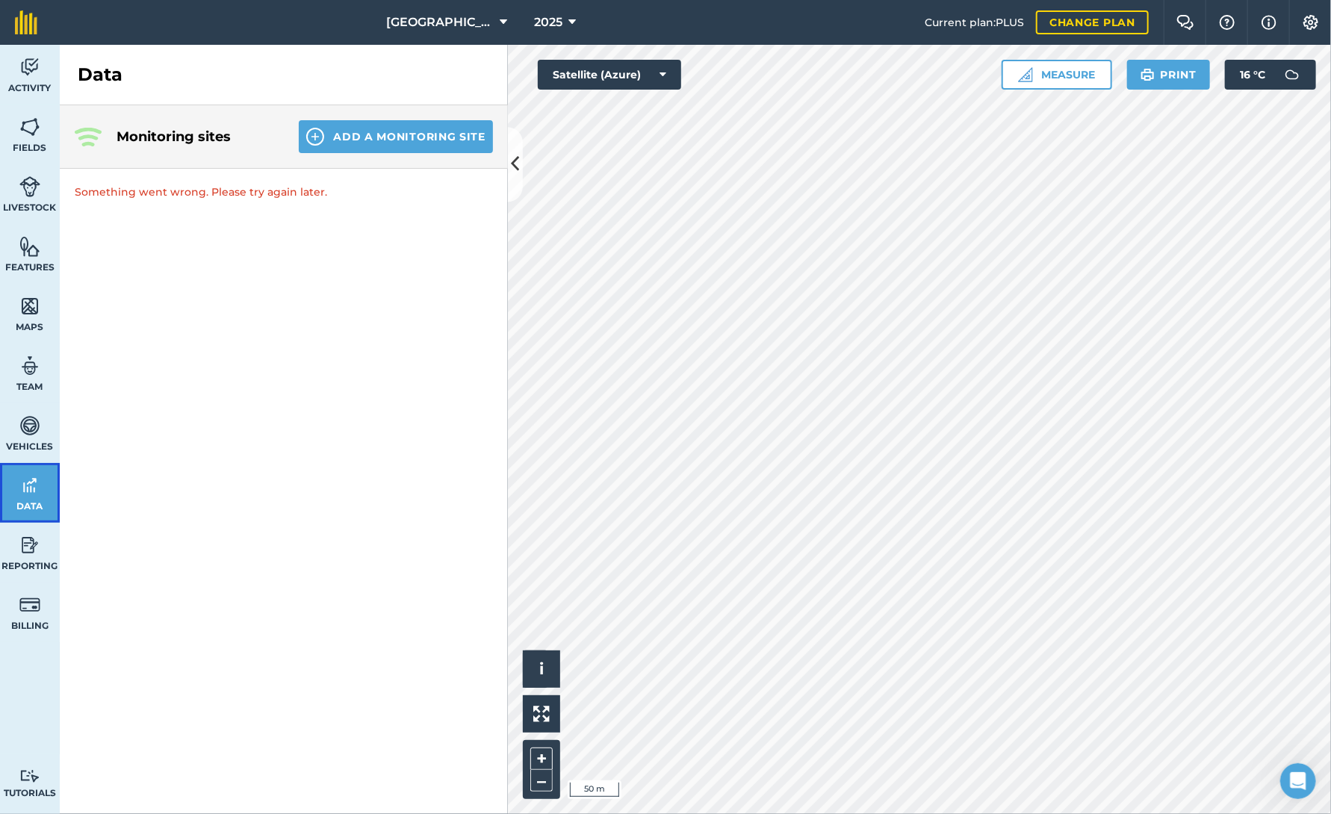
click at [21, 493] on img at bounding box center [29, 485] width 21 height 22
click at [199, 189] on p "Something went wrong. Please try again later." at bounding box center [284, 192] width 448 height 46
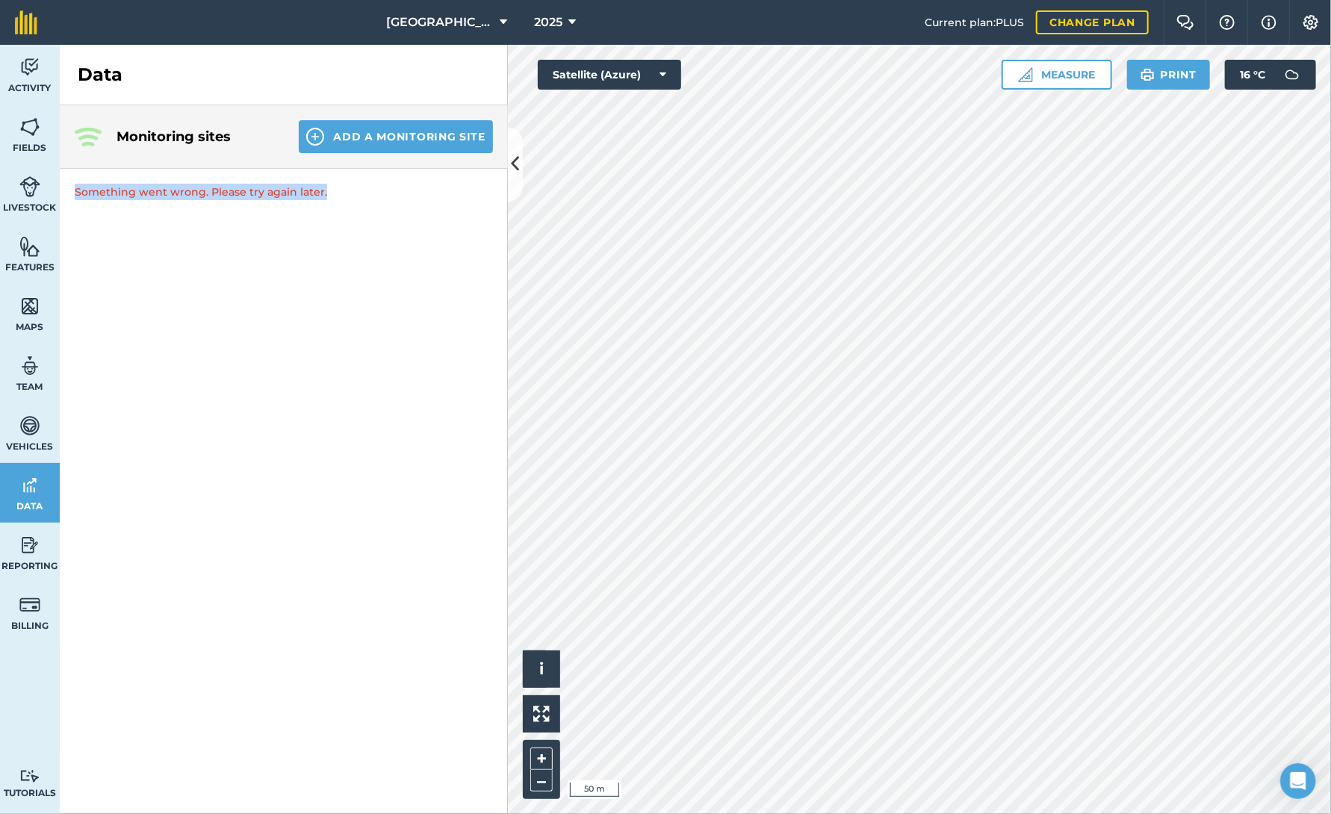
click at [199, 189] on p "Something went wrong. Please try again later." at bounding box center [284, 192] width 448 height 46
drag, startPoint x: 199, startPoint y: 189, endPoint x: 188, endPoint y: 226, distance: 38.3
click at [188, 226] on div "Monitoring sites Add a Monitoring Site Something went wrong. Please try again l…" at bounding box center [284, 459] width 448 height 709
click at [24, 425] on img at bounding box center [29, 425] width 21 height 22
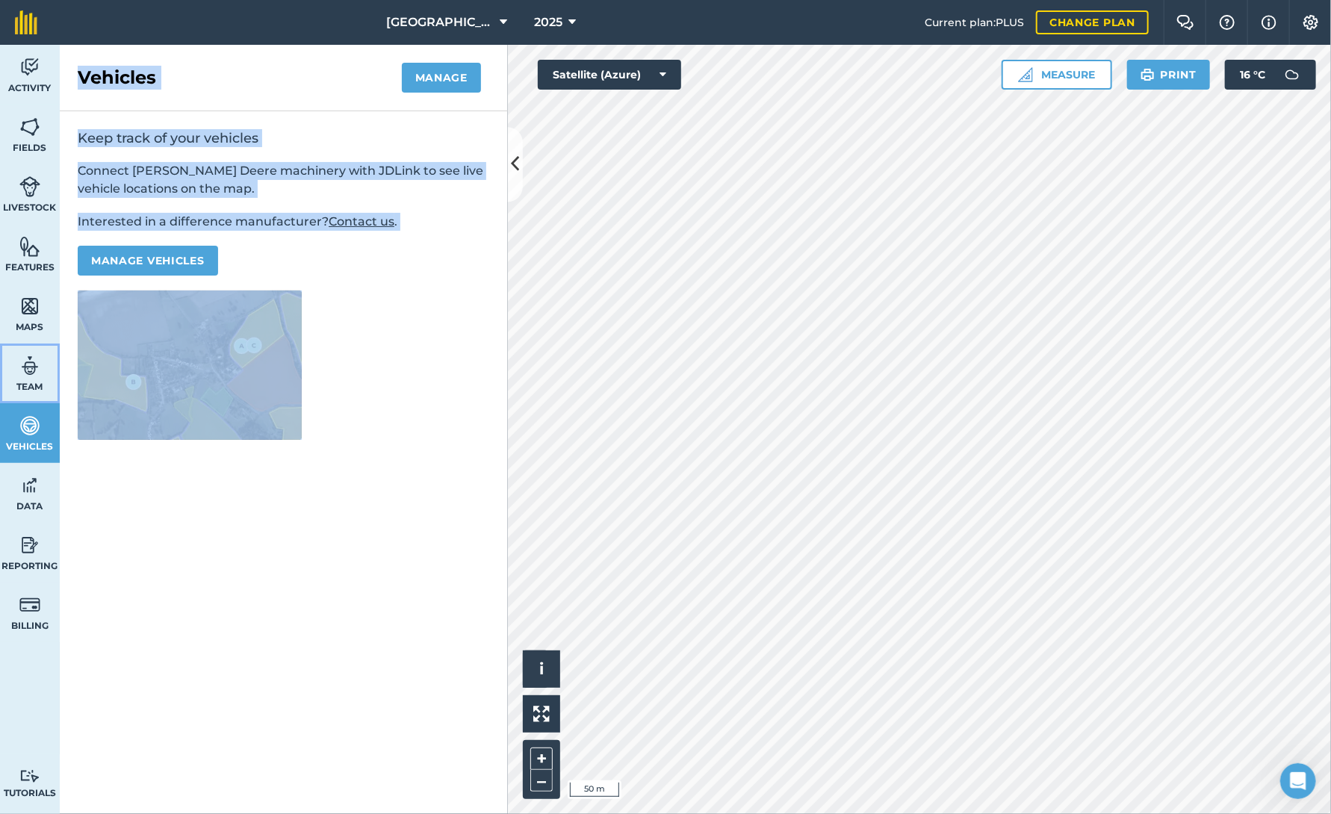
click at [38, 359] on img at bounding box center [29, 366] width 21 height 22
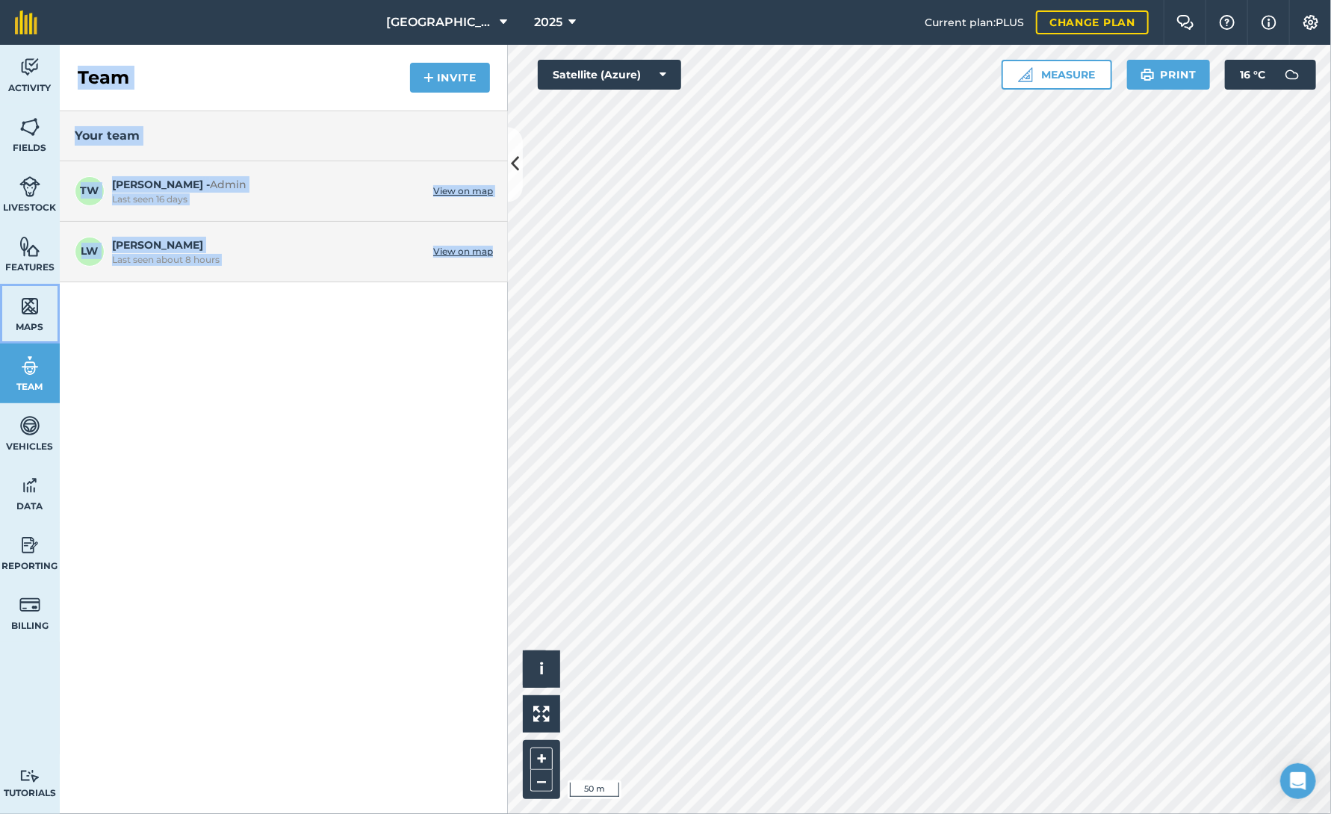
click at [40, 300] on img at bounding box center [29, 306] width 21 height 22
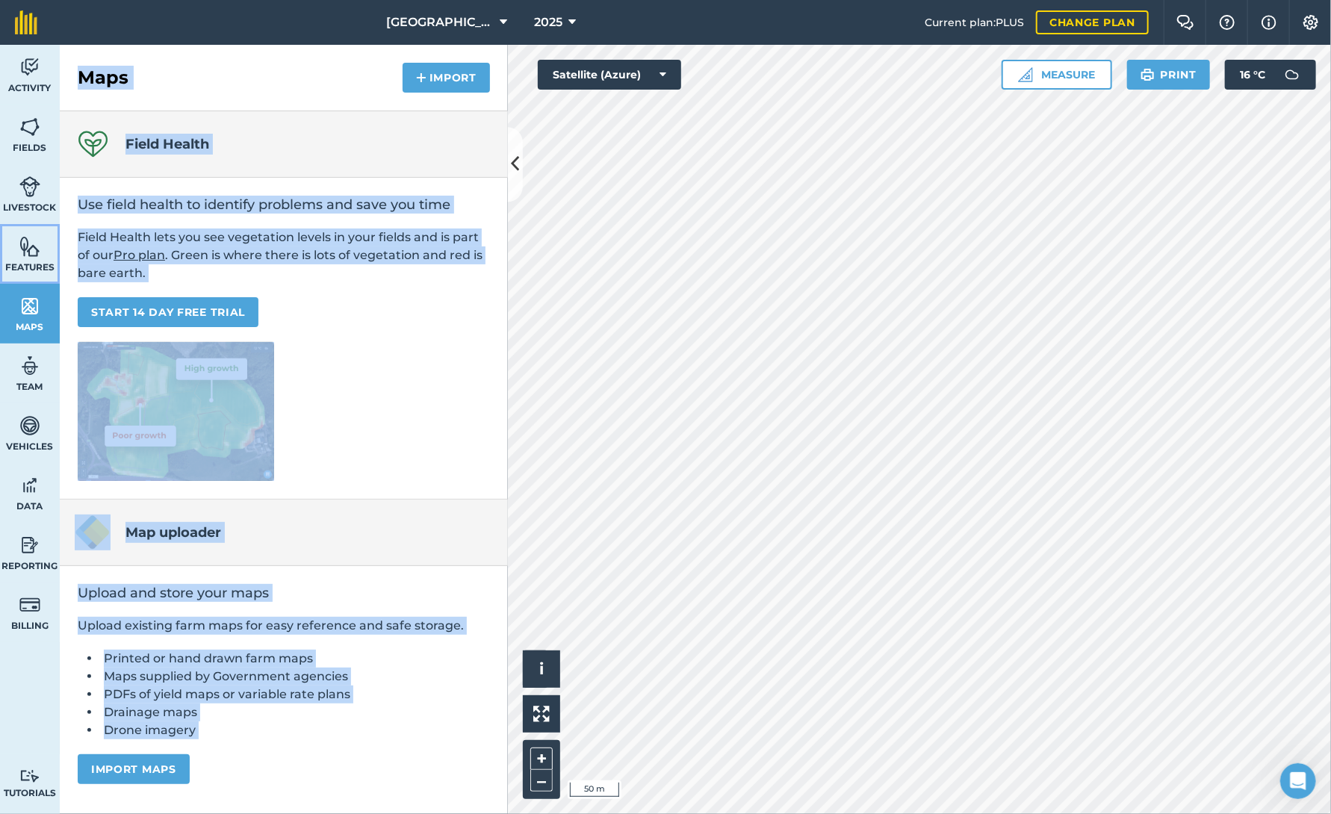
click at [38, 259] on link "Features" at bounding box center [30, 254] width 60 height 60
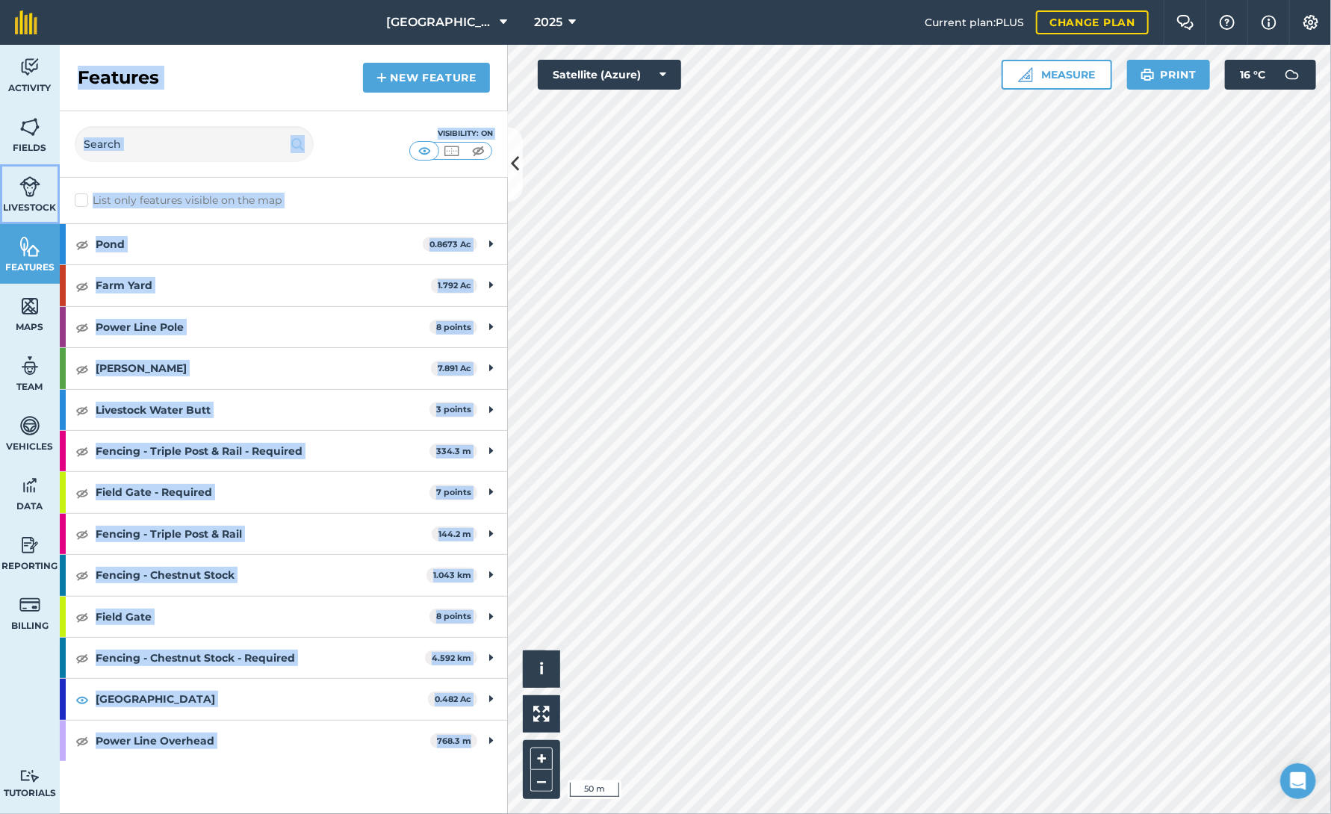
click at [33, 212] on span "Livestock" at bounding box center [30, 208] width 60 height 12
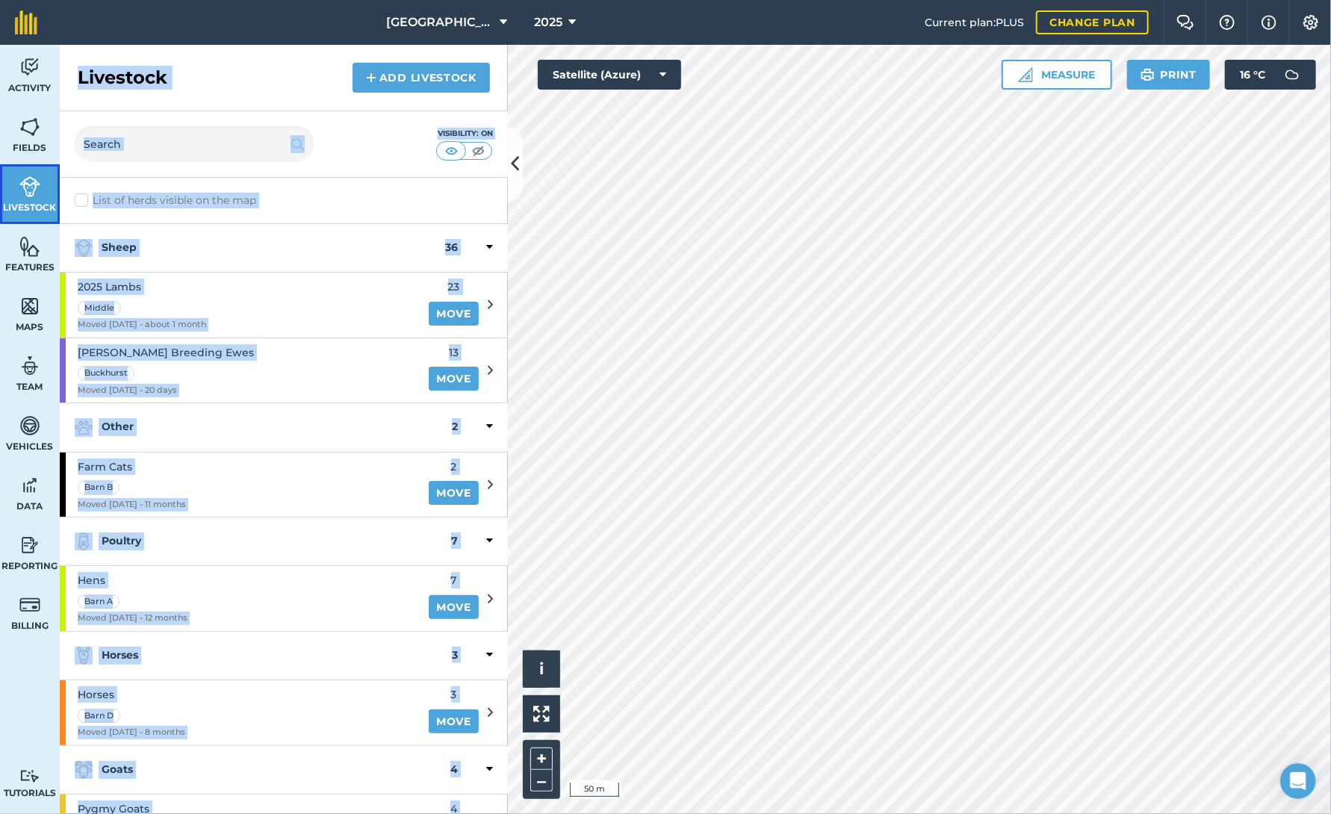
click at [35, 165] on link "Livestock" at bounding box center [30, 194] width 60 height 60
click at [27, 108] on link "Fields" at bounding box center [30, 135] width 60 height 60
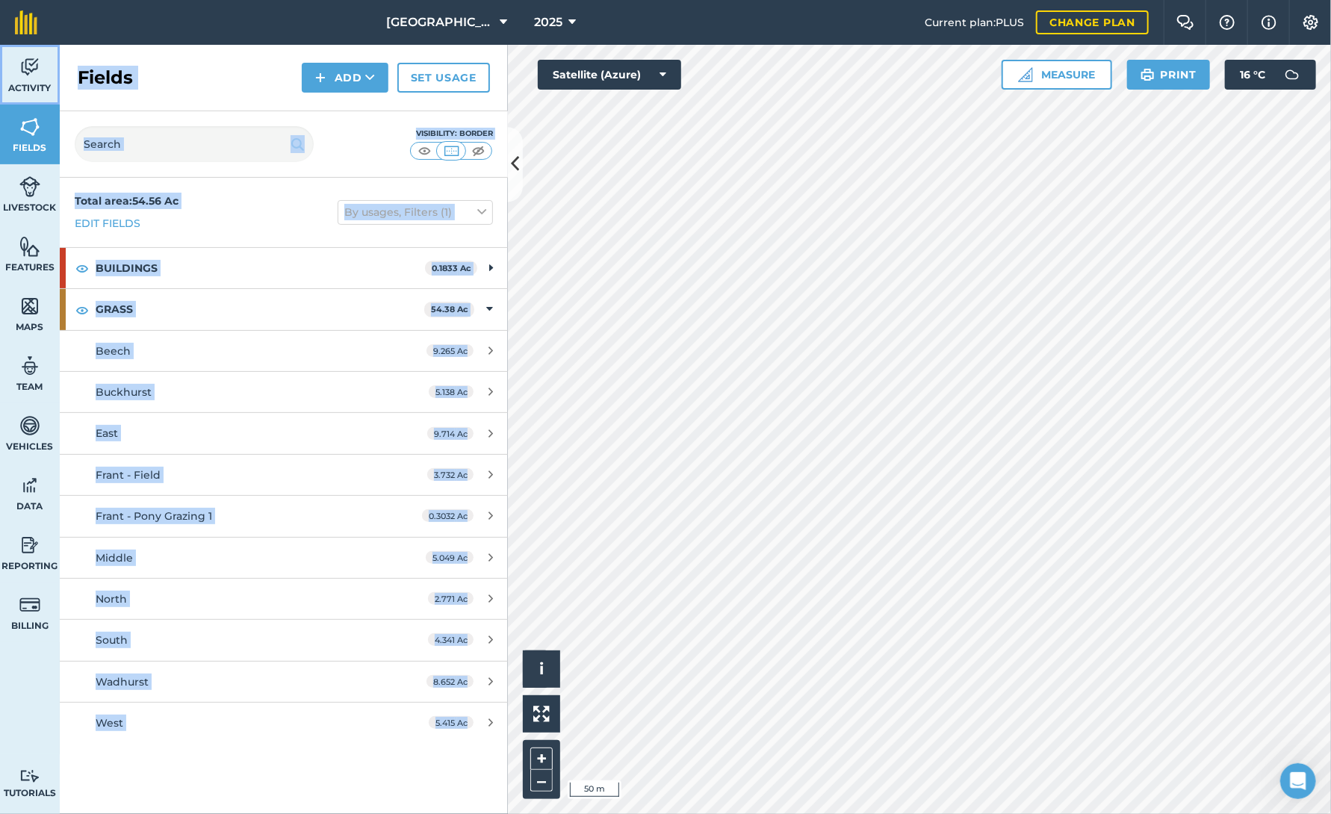
click at [27, 73] on img at bounding box center [29, 67] width 21 height 22
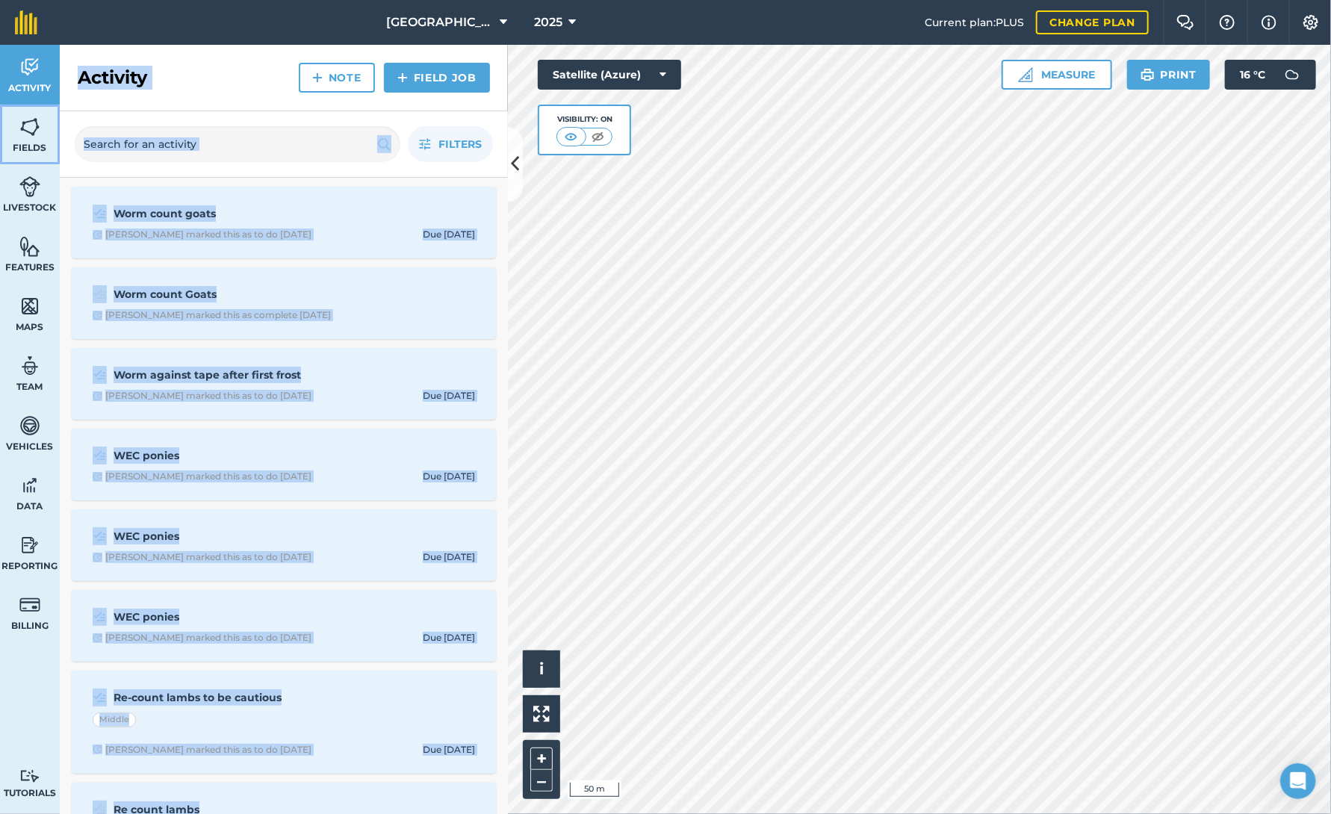
click at [30, 111] on link "Fields" at bounding box center [30, 135] width 60 height 60
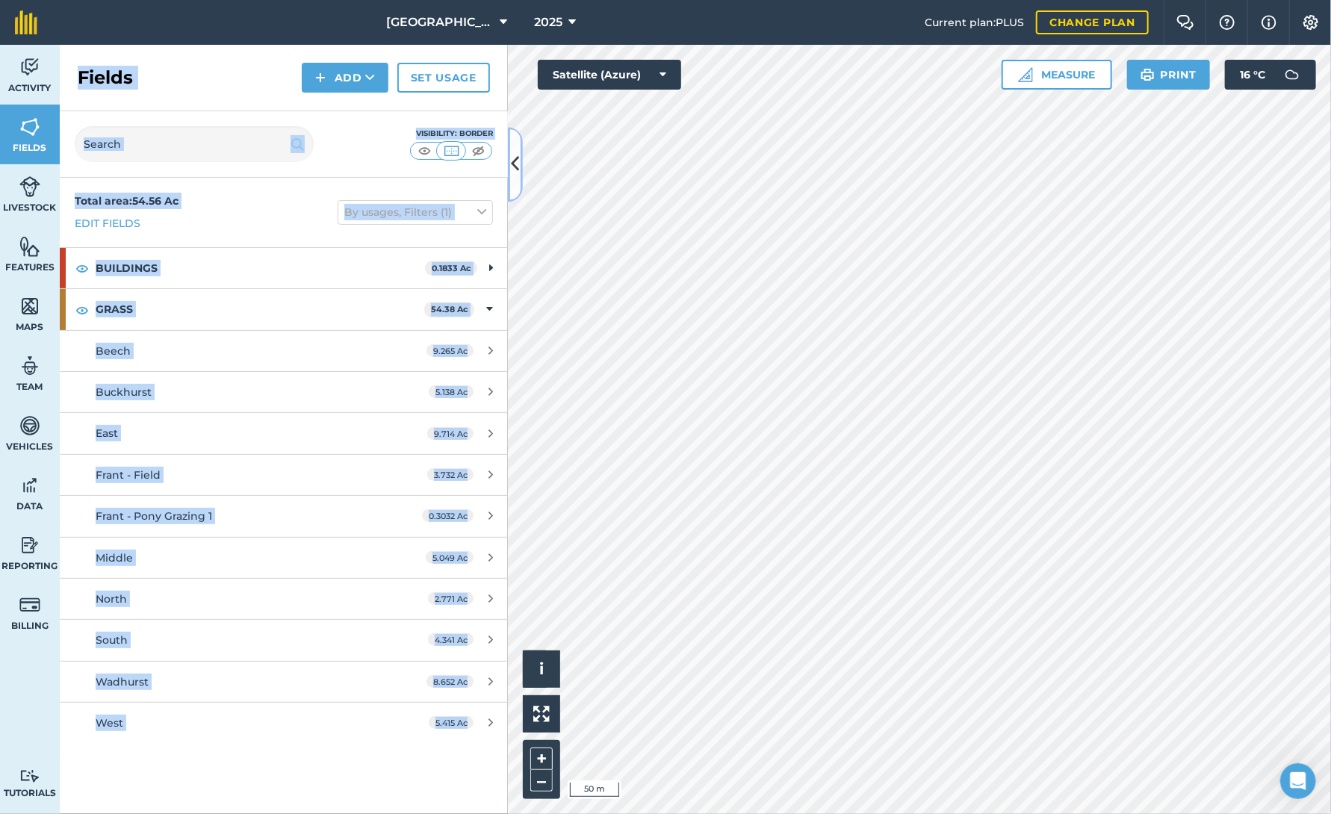
click at [520, 170] on button at bounding box center [515, 164] width 15 height 75
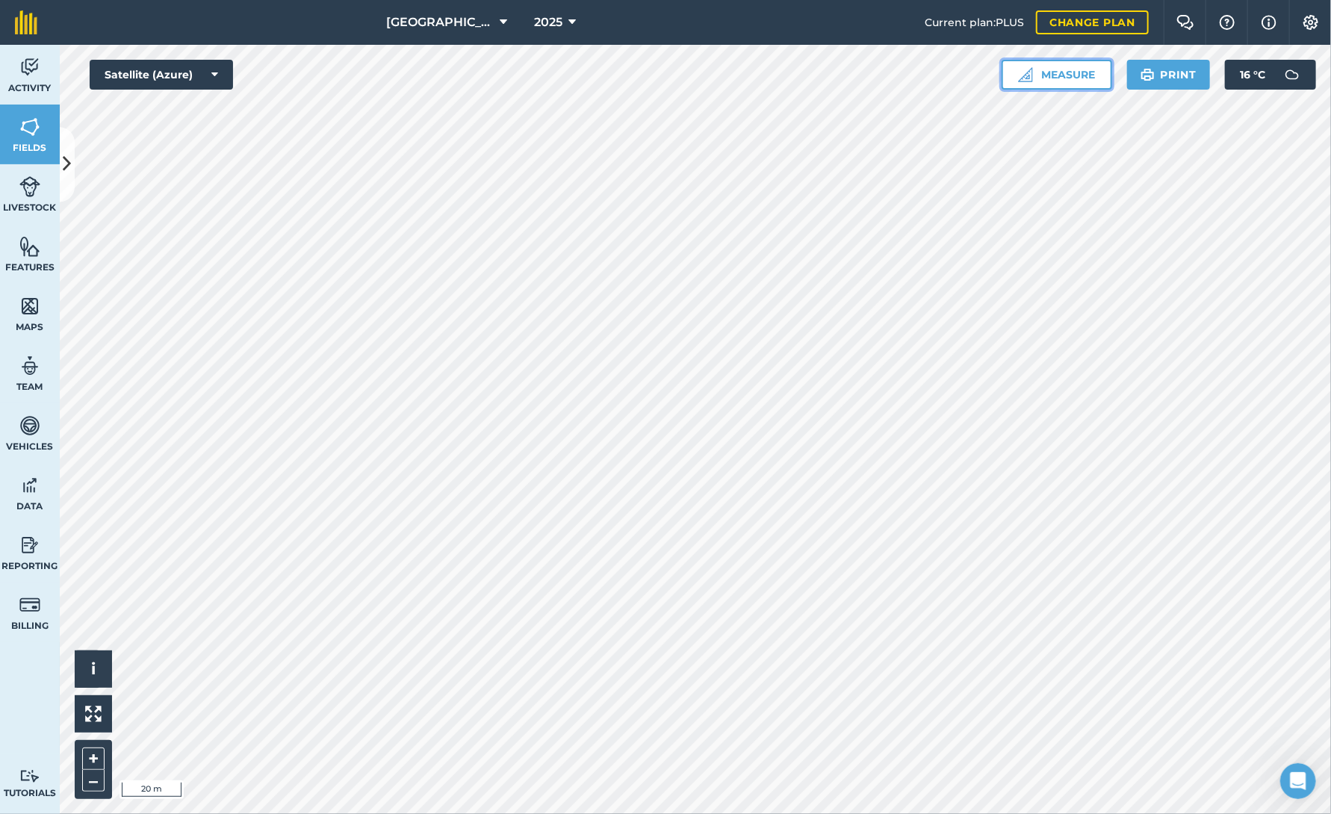
click at [1072, 60] on button "Measure" at bounding box center [1056, 75] width 111 height 30
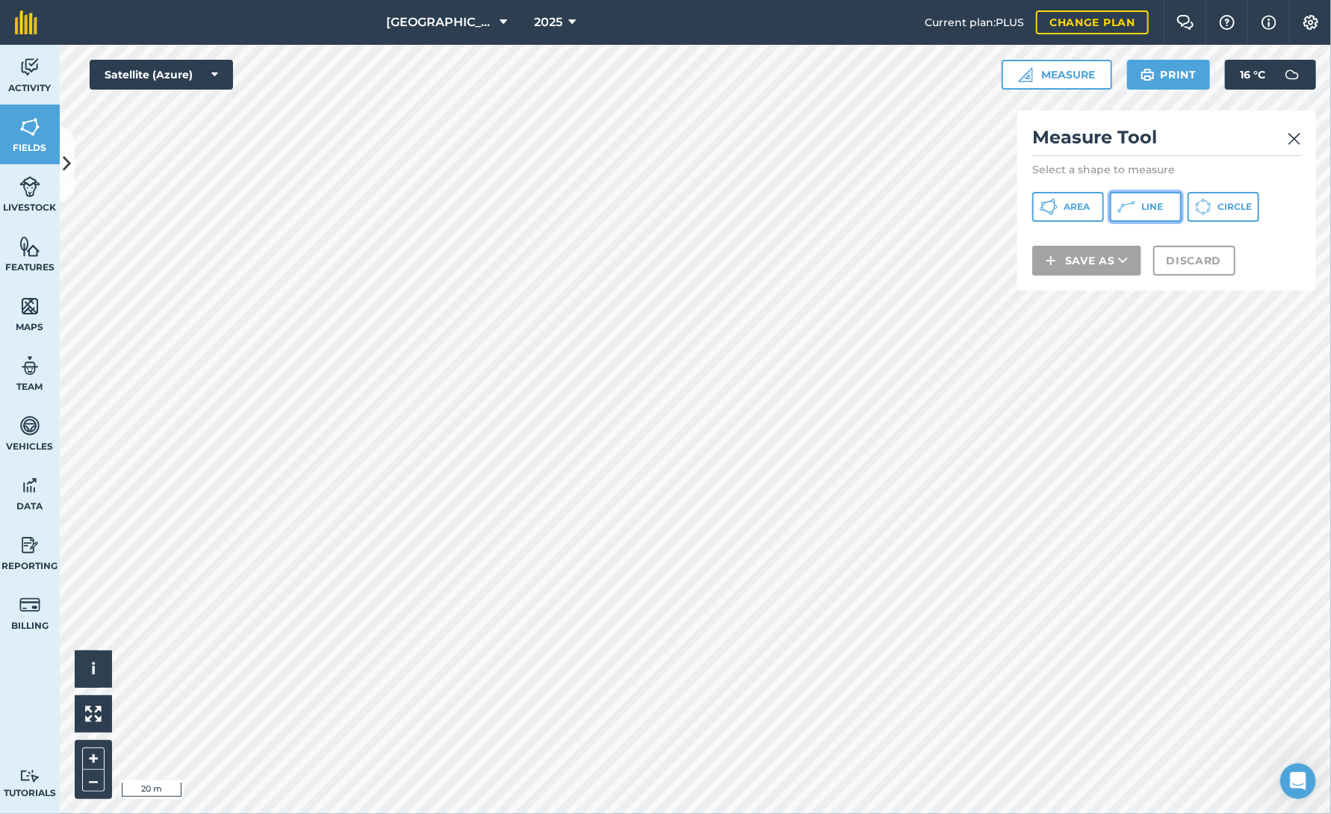
click at [1144, 204] on span "Line" at bounding box center [1152, 207] width 22 height 12
click at [1299, 140] on img at bounding box center [1293, 139] width 13 height 18
